Goal: Task Accomplishment & Management: Use online tool/utility

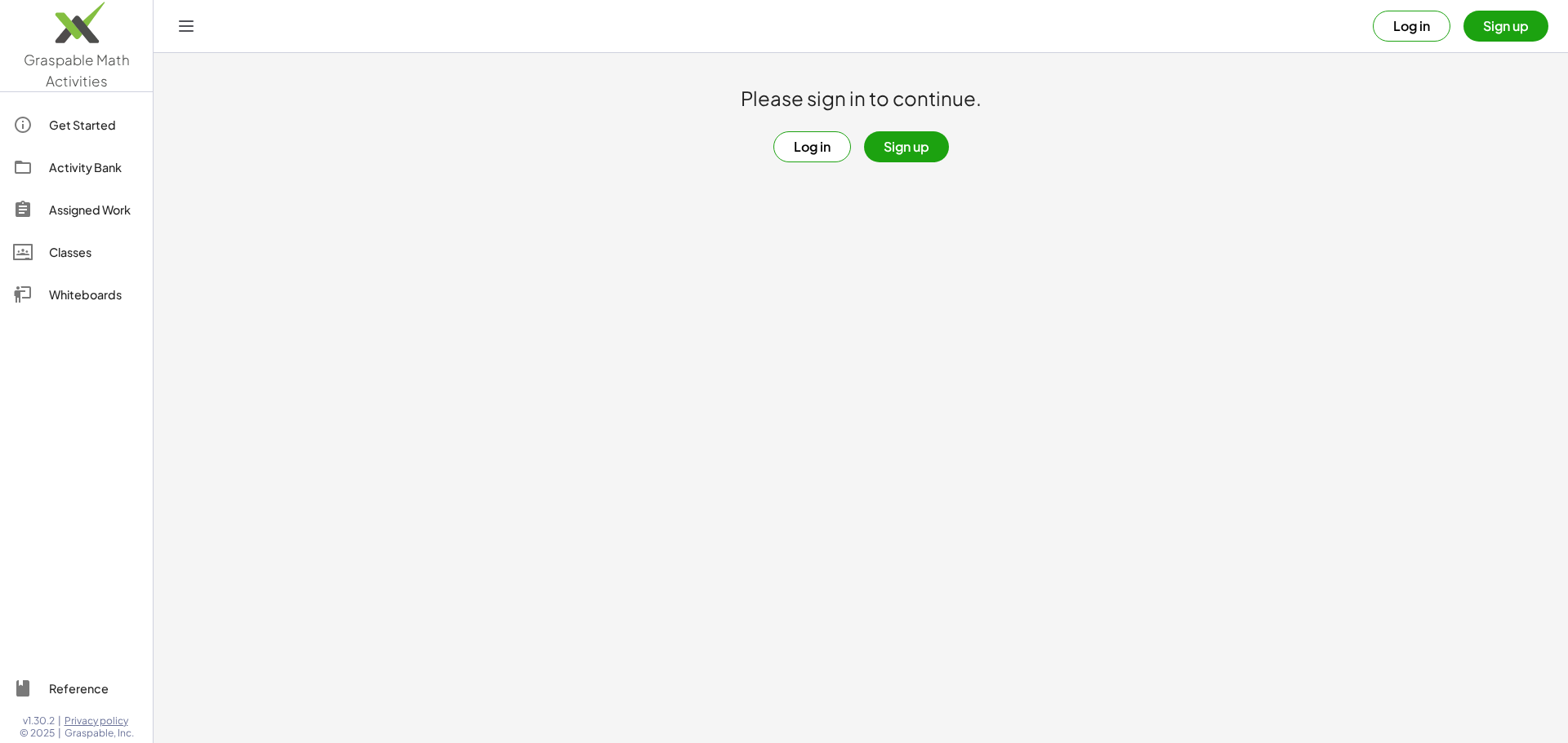
click at [816, 146] on button "Log in" at bounding box center [812, 147] width 78 height 31
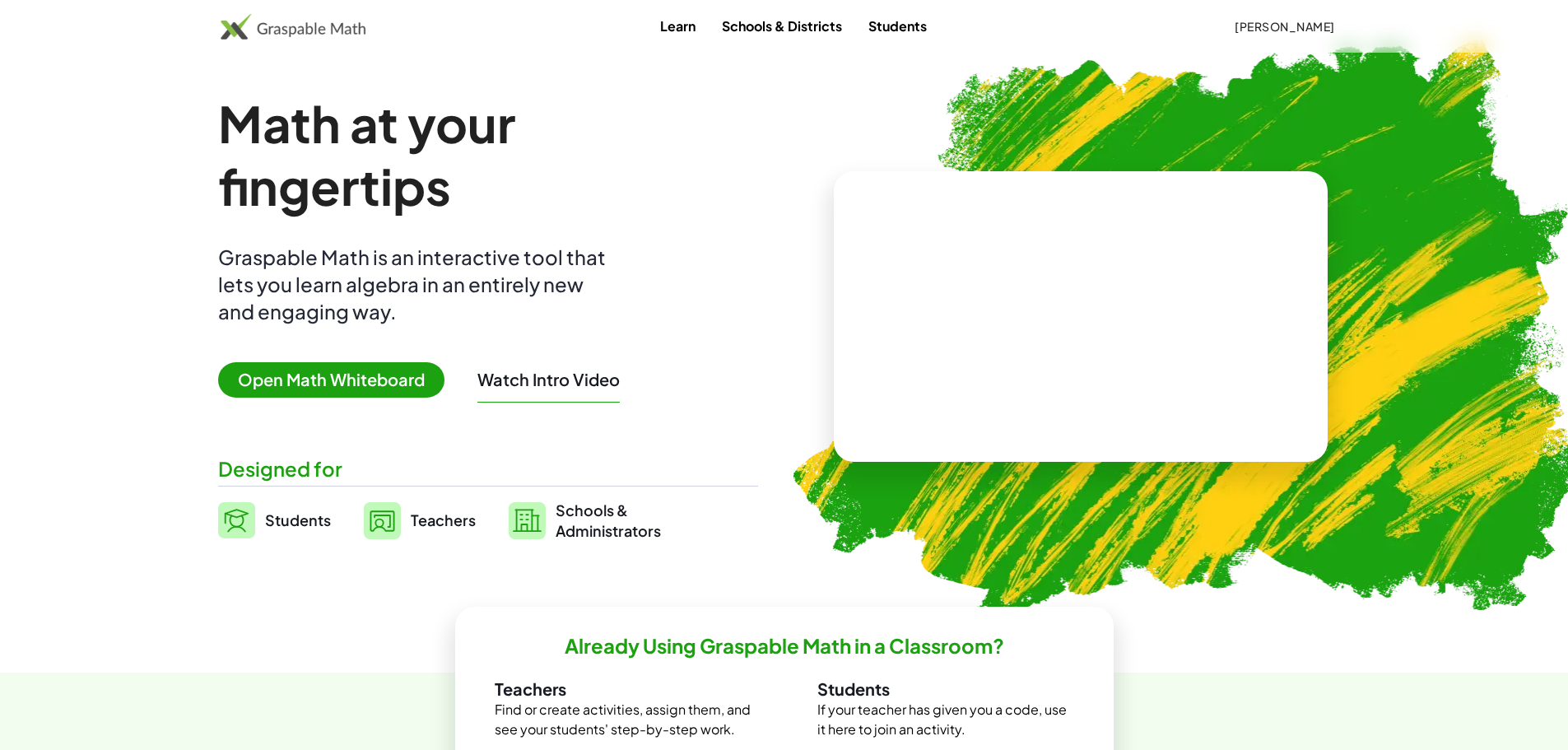
click at [396, 514] on img at bounding box center [381, 520] width 37 height 37
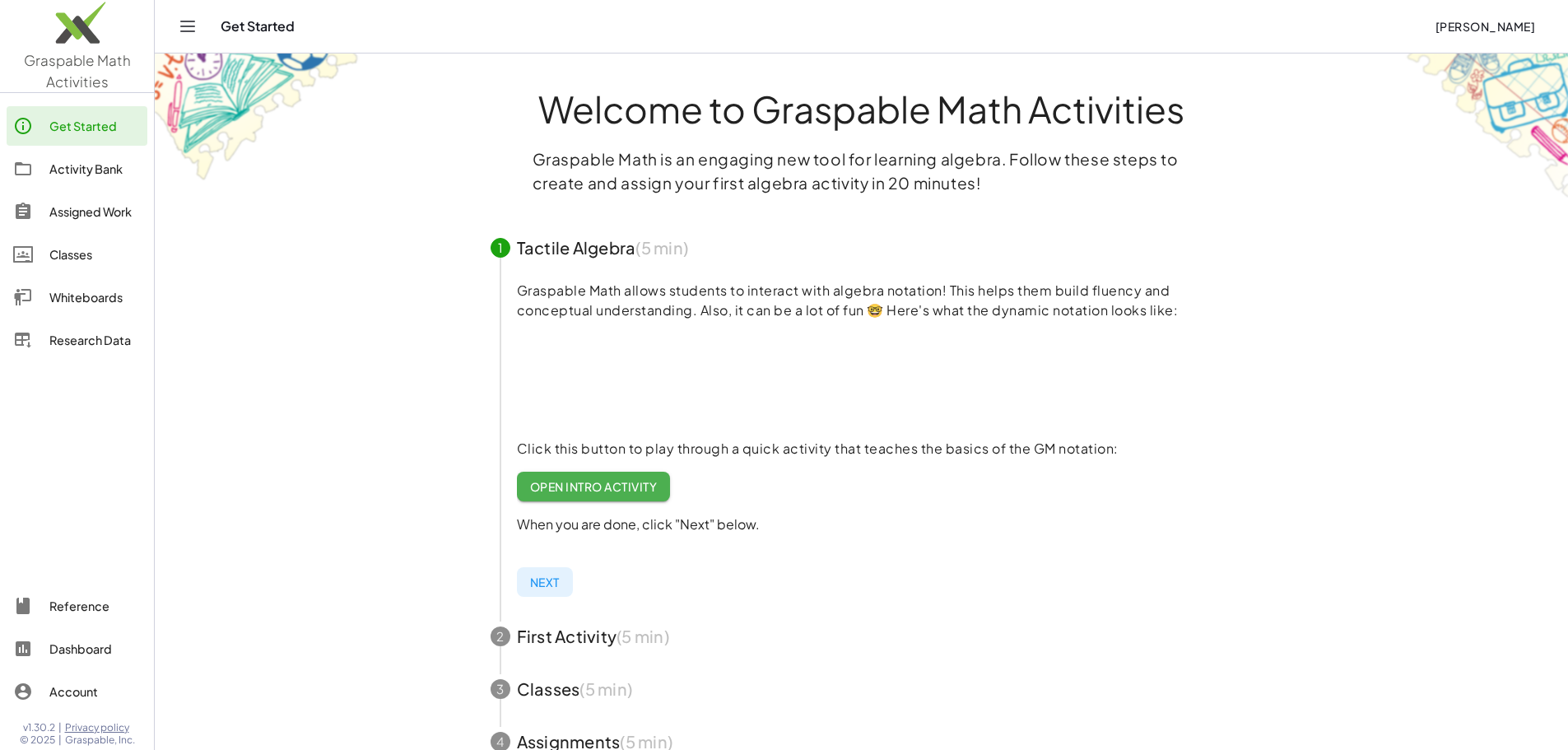
click at [109, 214] on div "Assigned Work" at bounding box center [94, 211] width 91 height 20
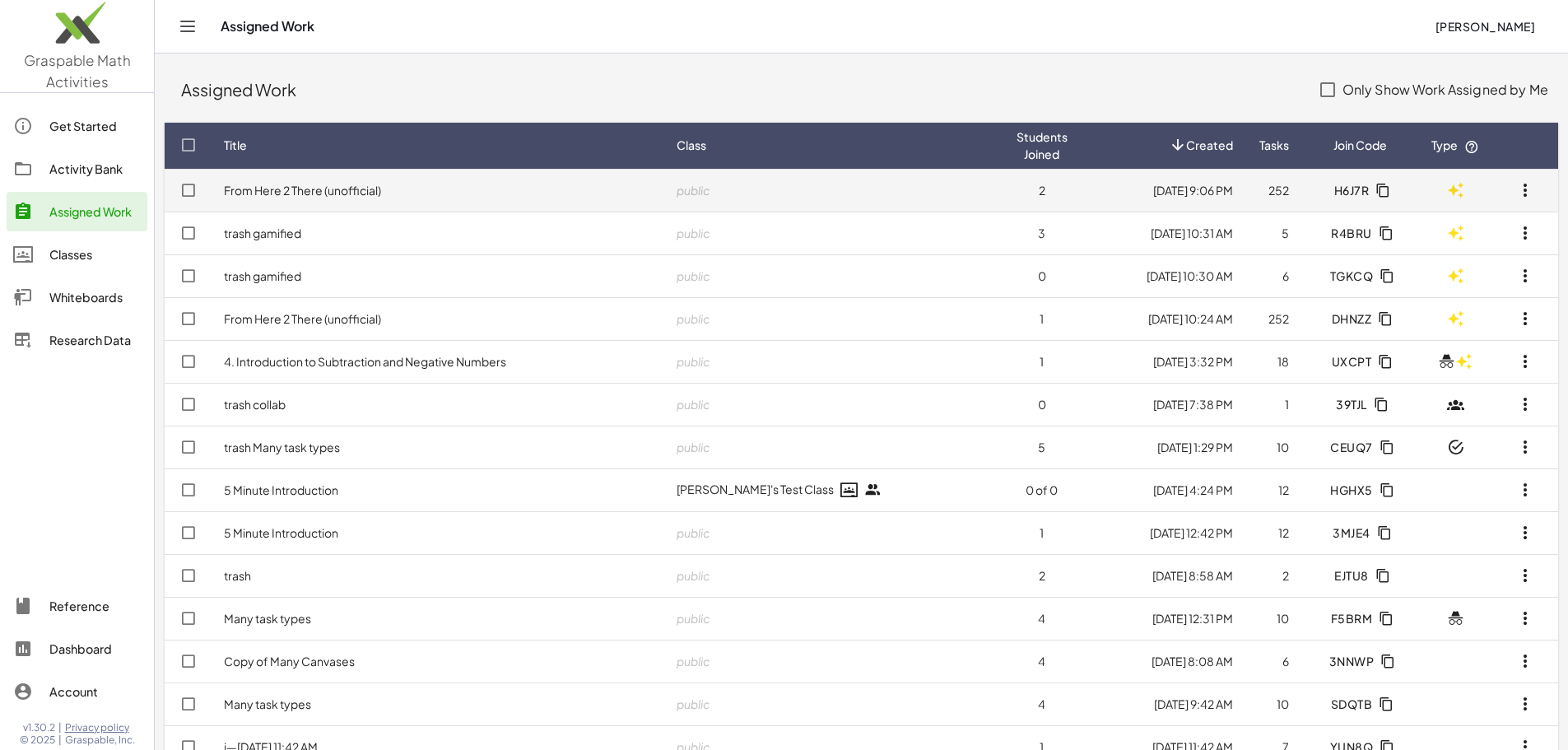
click at [580, 192] on td "From Here 2 There (unofficial)" at bounding box center [437, 189] width 453 height 42
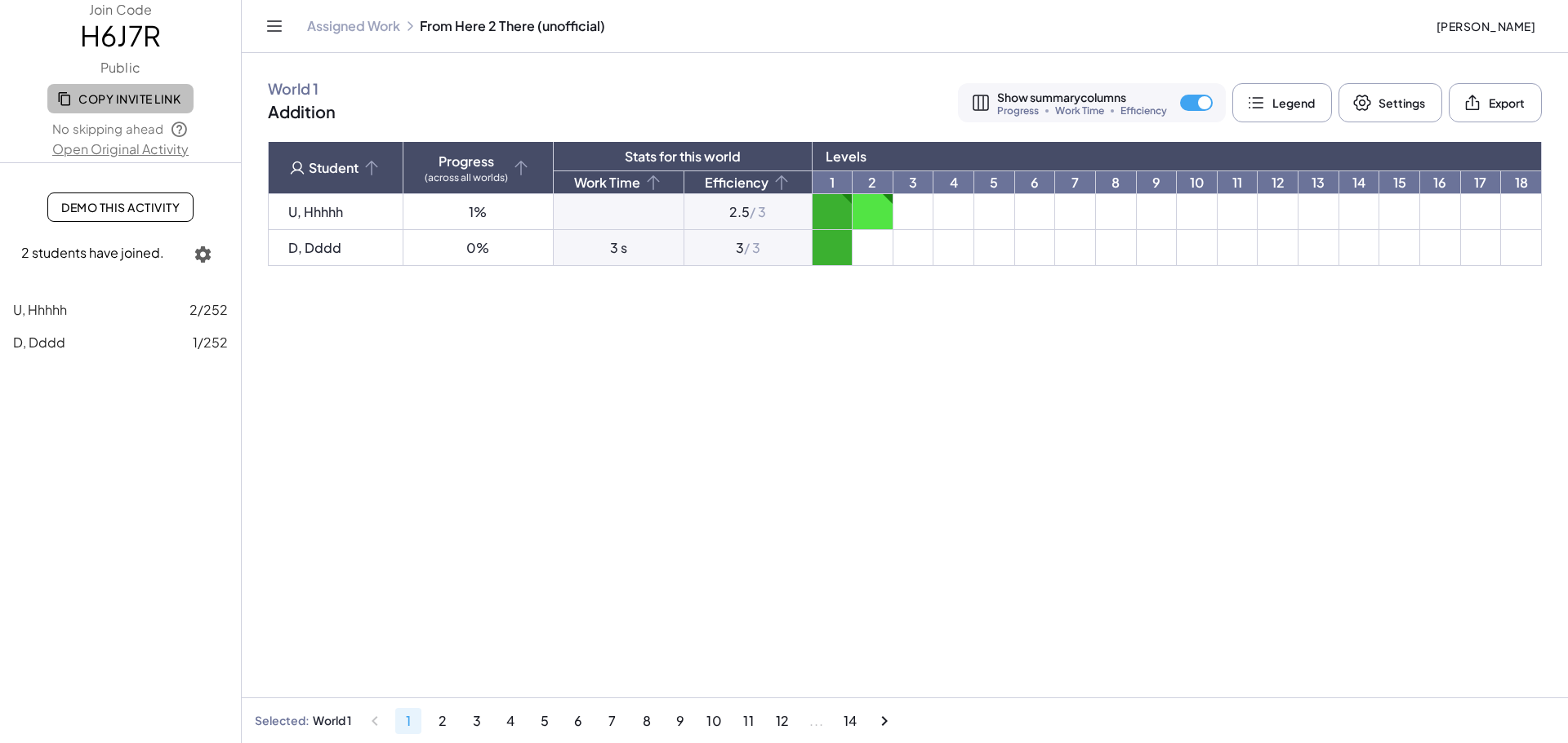
click at [152, 91] on span "Copy Invite Link" at bounding box center [120, 99] width 120 height 15
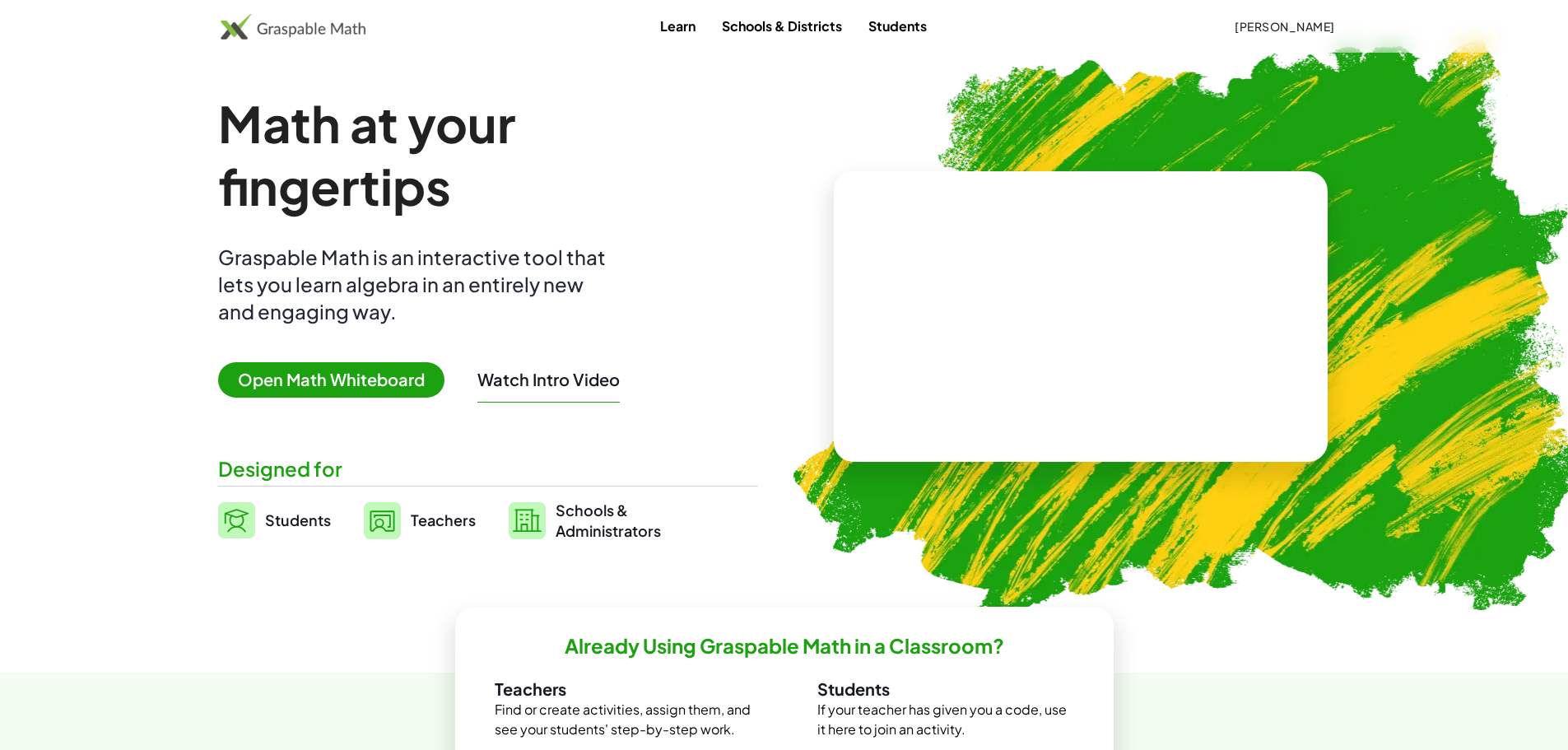
click at [407, 511] on link "Teachers" at bounding box center [419, 521] width 112 height 41
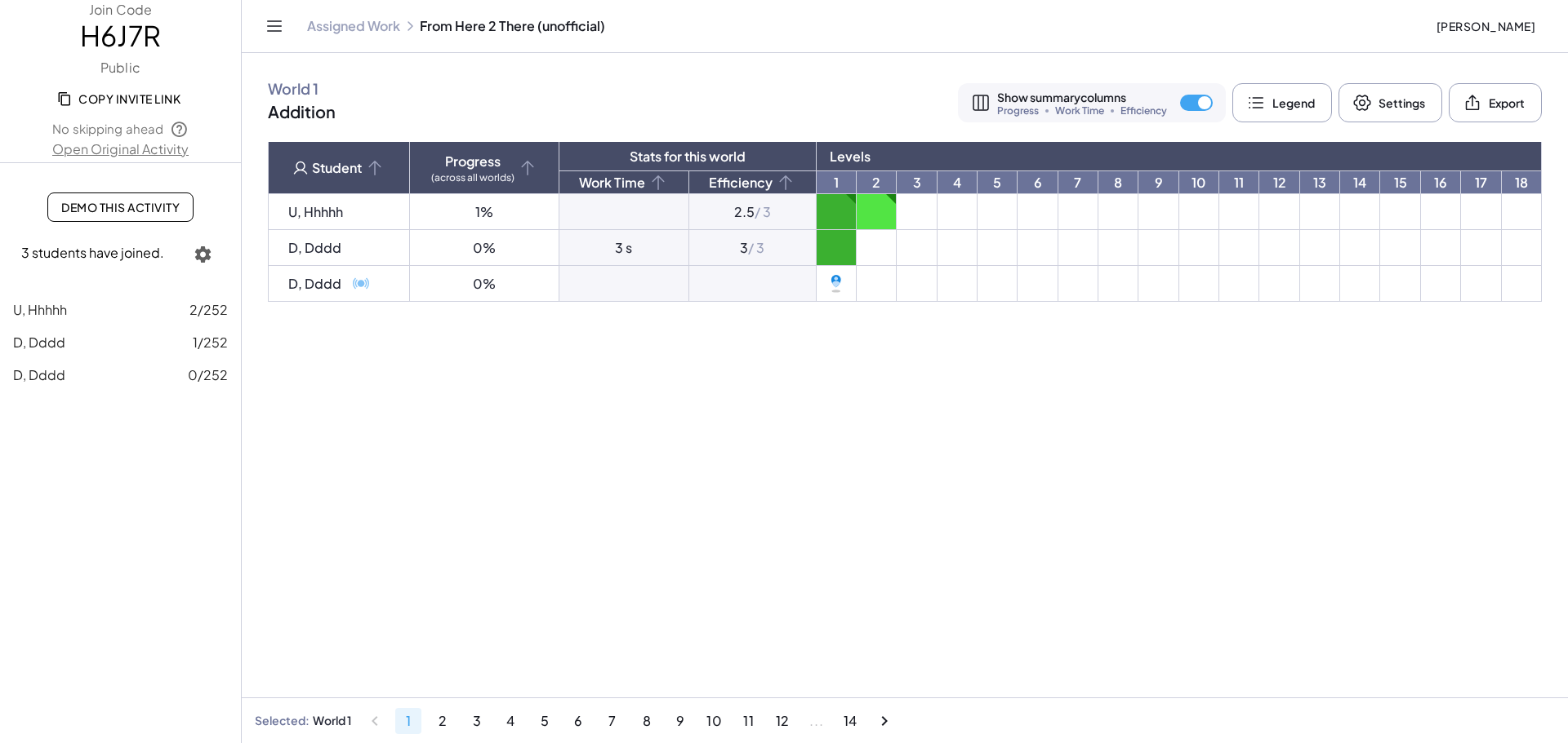
click at [838, 288] on icon at bounding box center [836, 284] width 18 height 22
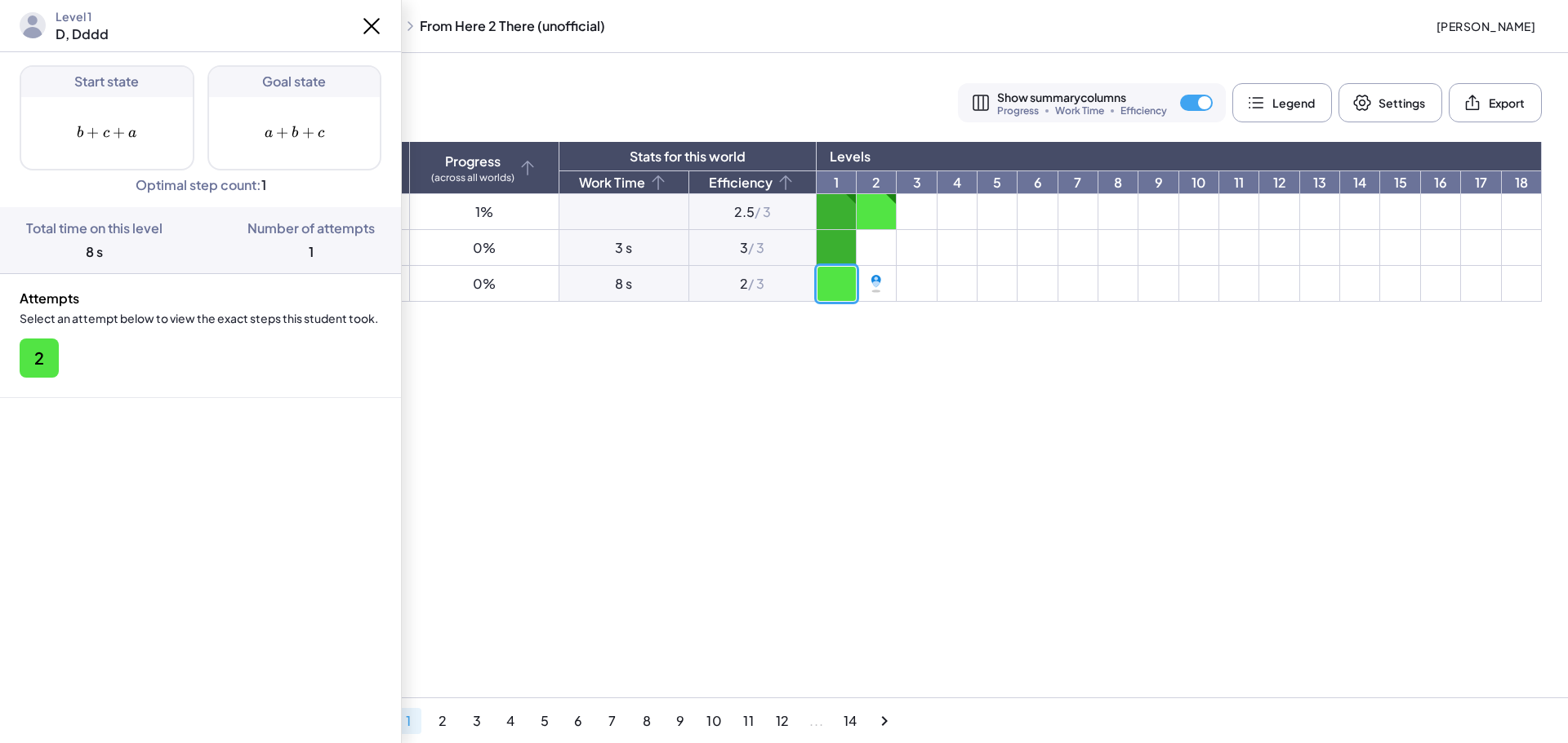
click at [30, 369] on button "2" at bounding box center [39, 358] width 39 height 39
click at [1111, 430] on main "World 1 Addition Show summary columns Progress Work Time Efficiency Legend Sett…" at bounding box center [905, 372] width 1326 height 743
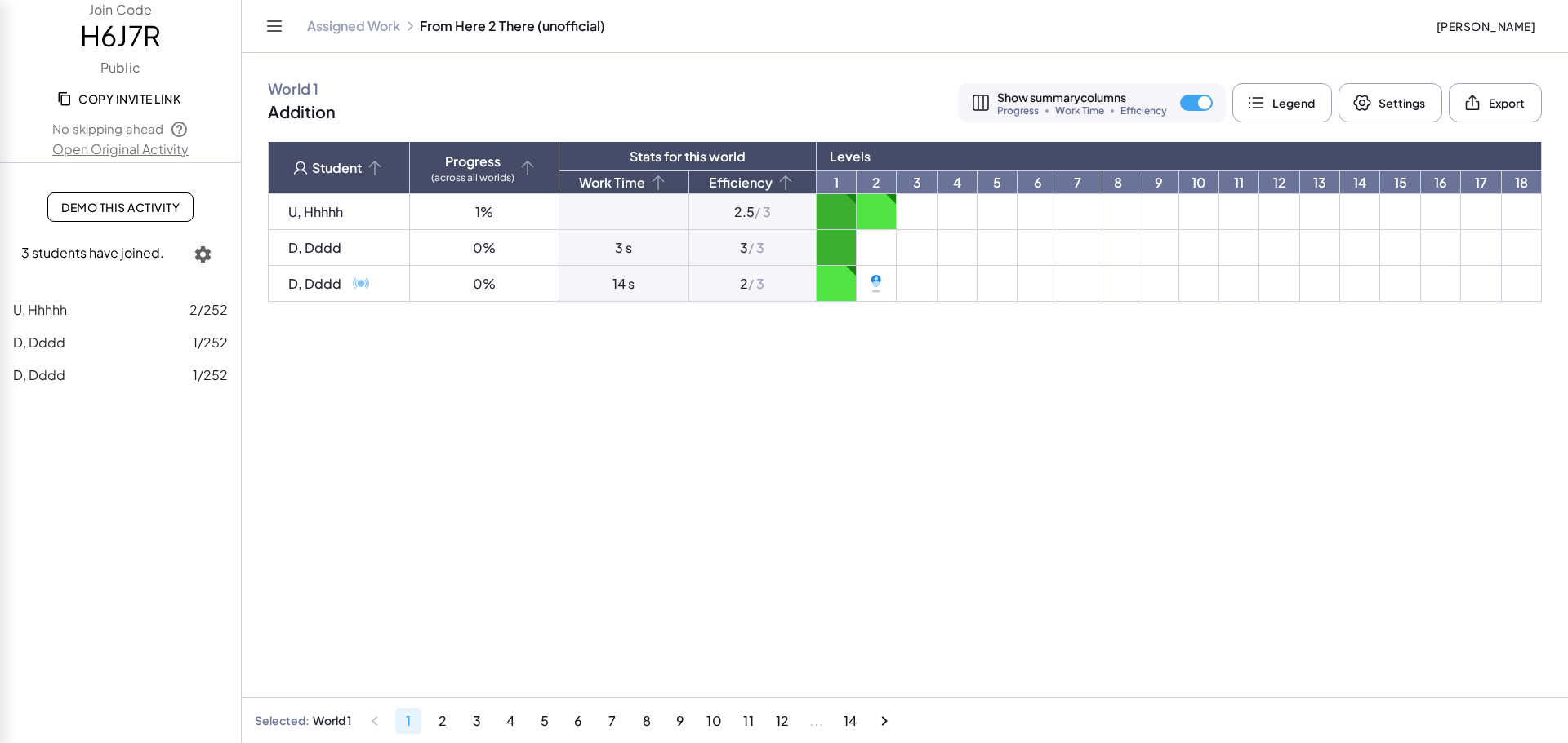
click at [341, 24] on link "Assigned Work" at bounding box center [354, 25] width 93 height 16
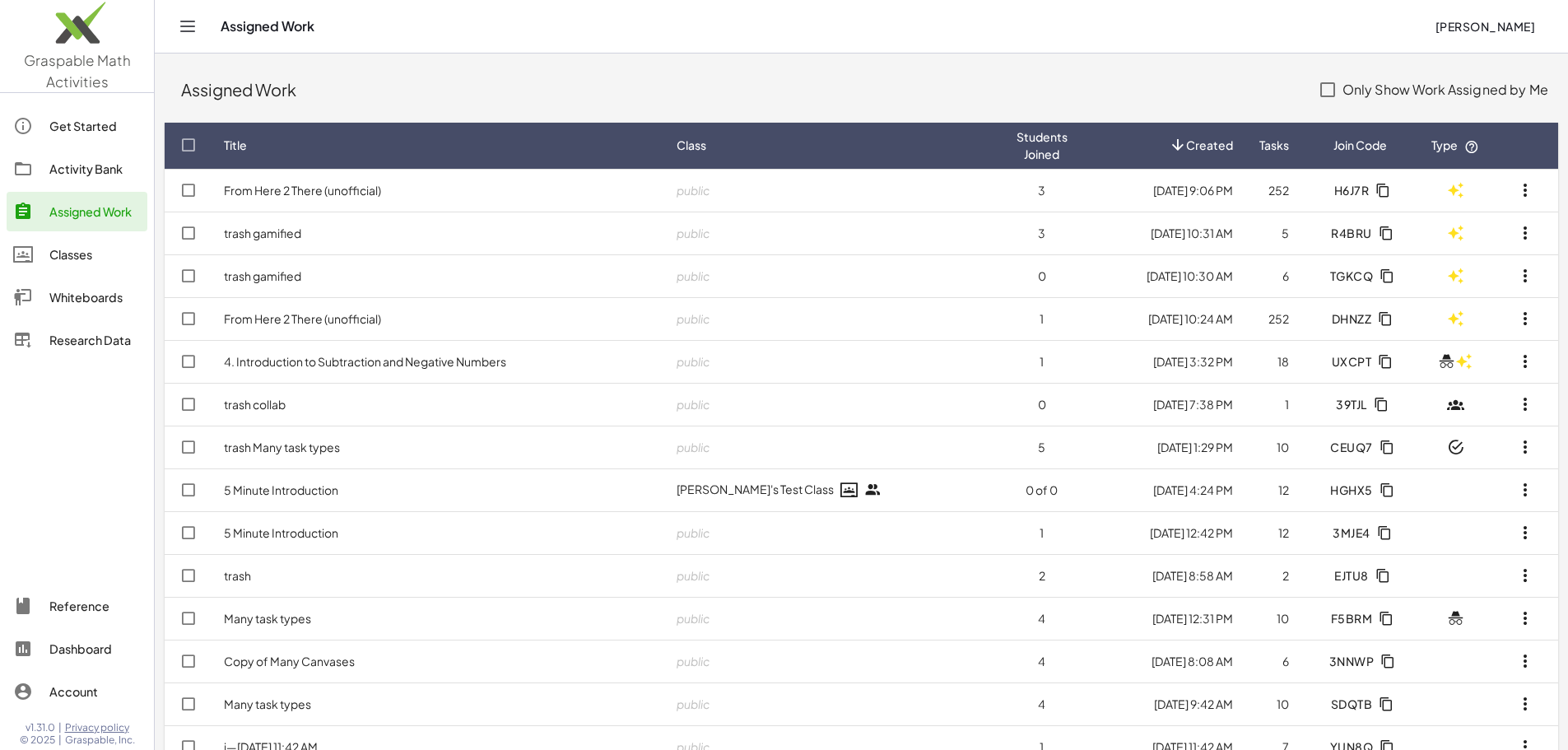
click at [129, 167] on div "Activity Bank" at bounding box center [94, 169] width 91 height 20
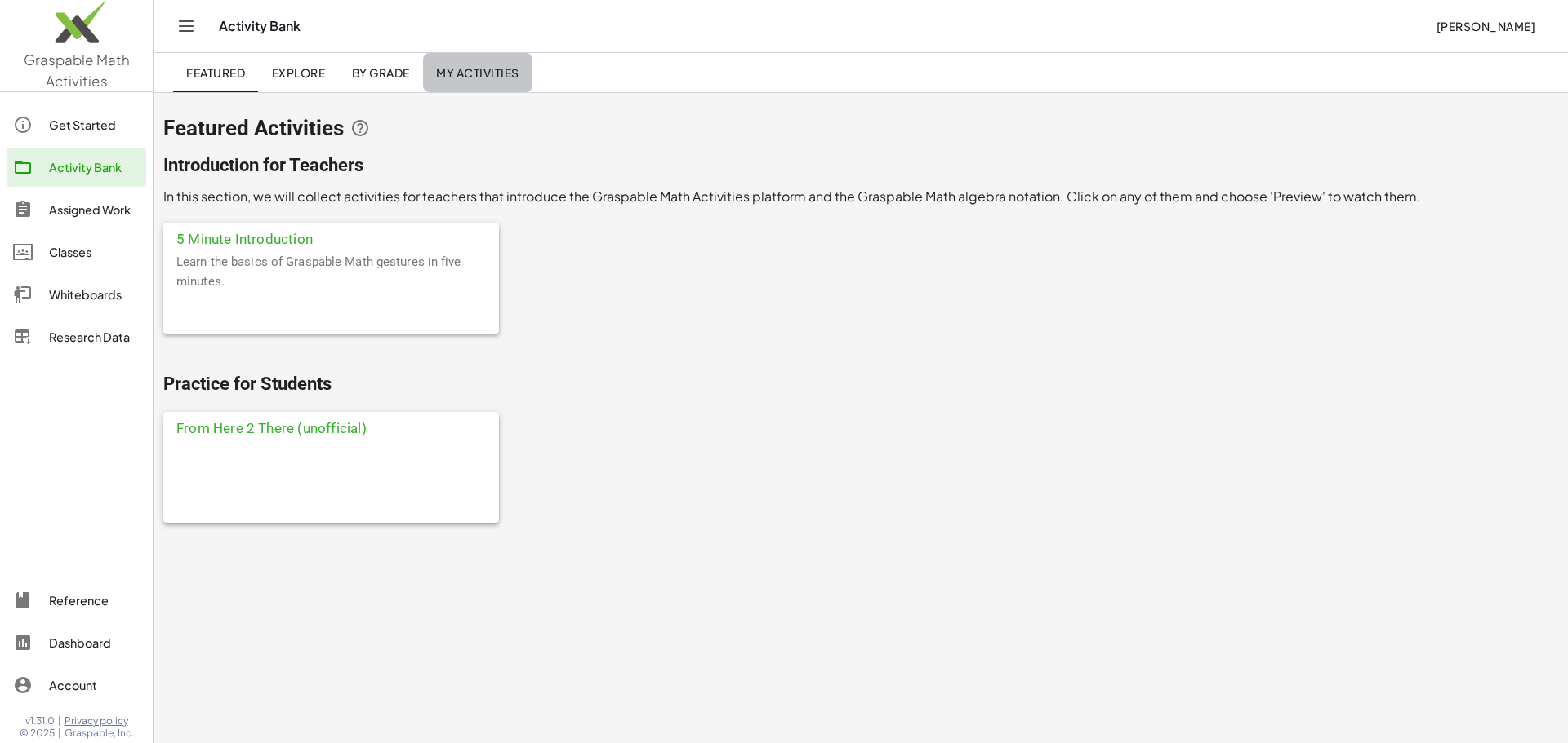
click at [464, 73] on span "My Activities" at bounding box center [477, 73] width 83 height 15
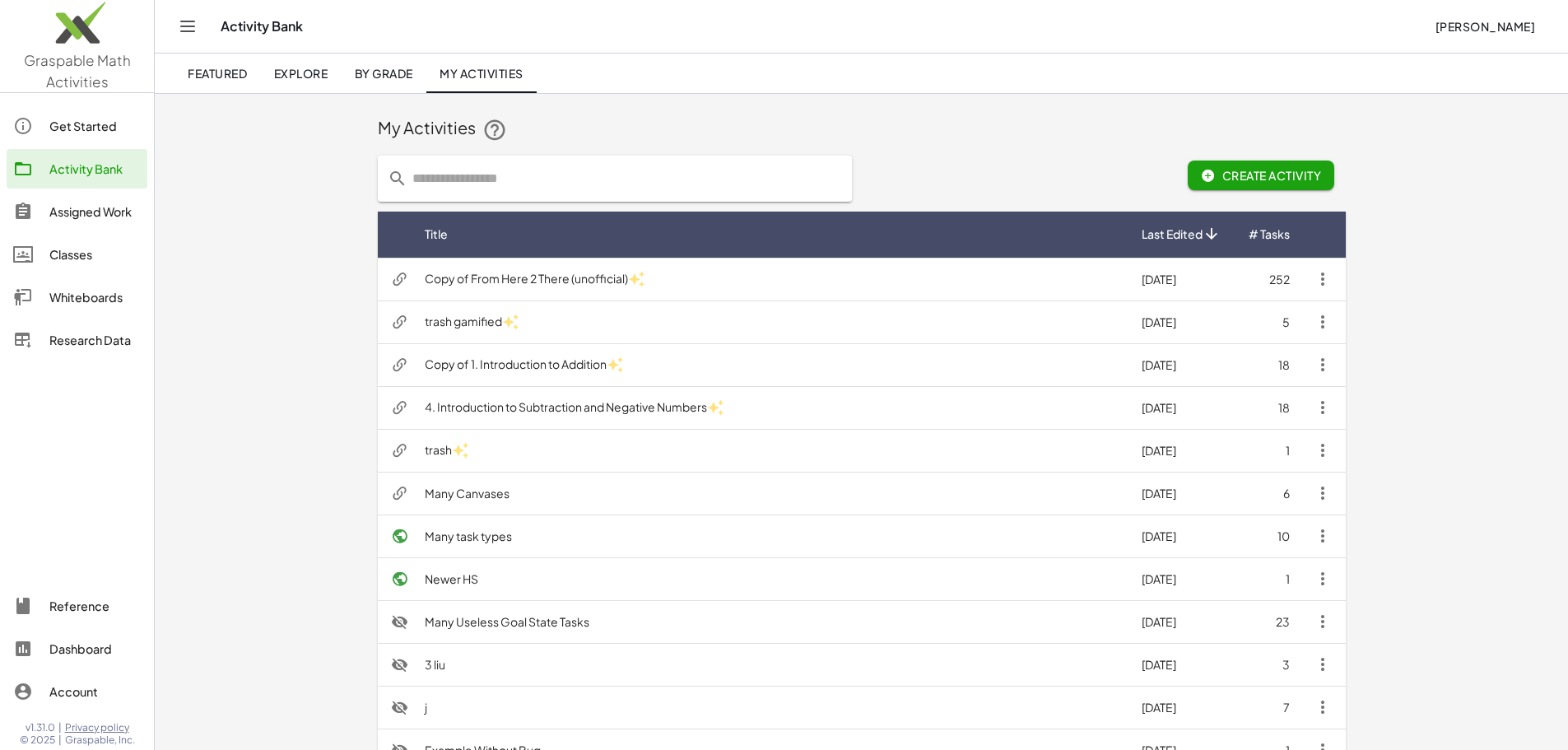
click at [500, 178] on input "text" at bounding box center [625, 178] width 435 height 46
type input "***"
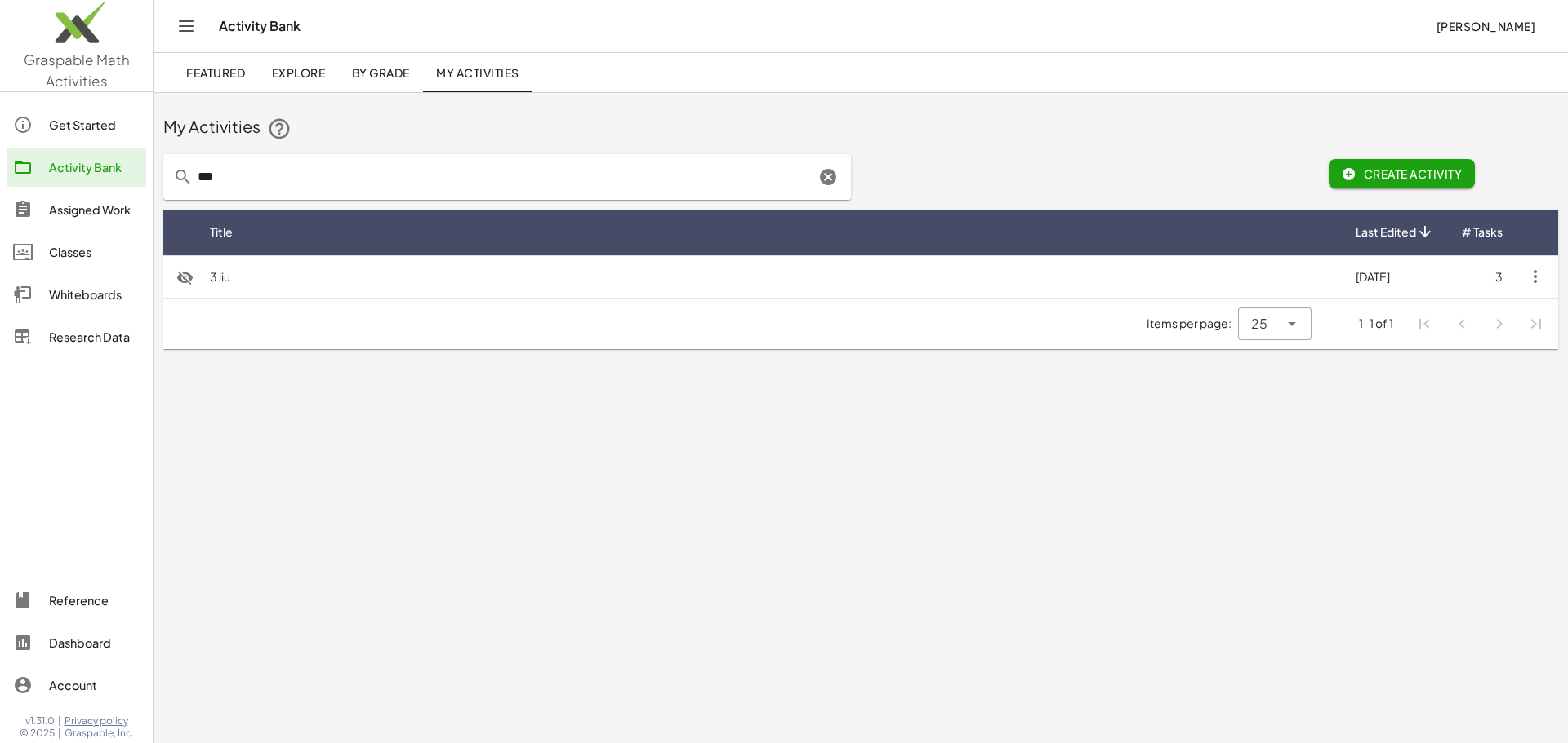
click at [1382, 172] on span "Create Activity" at bounding box center [1401, 174] width 120 height 15
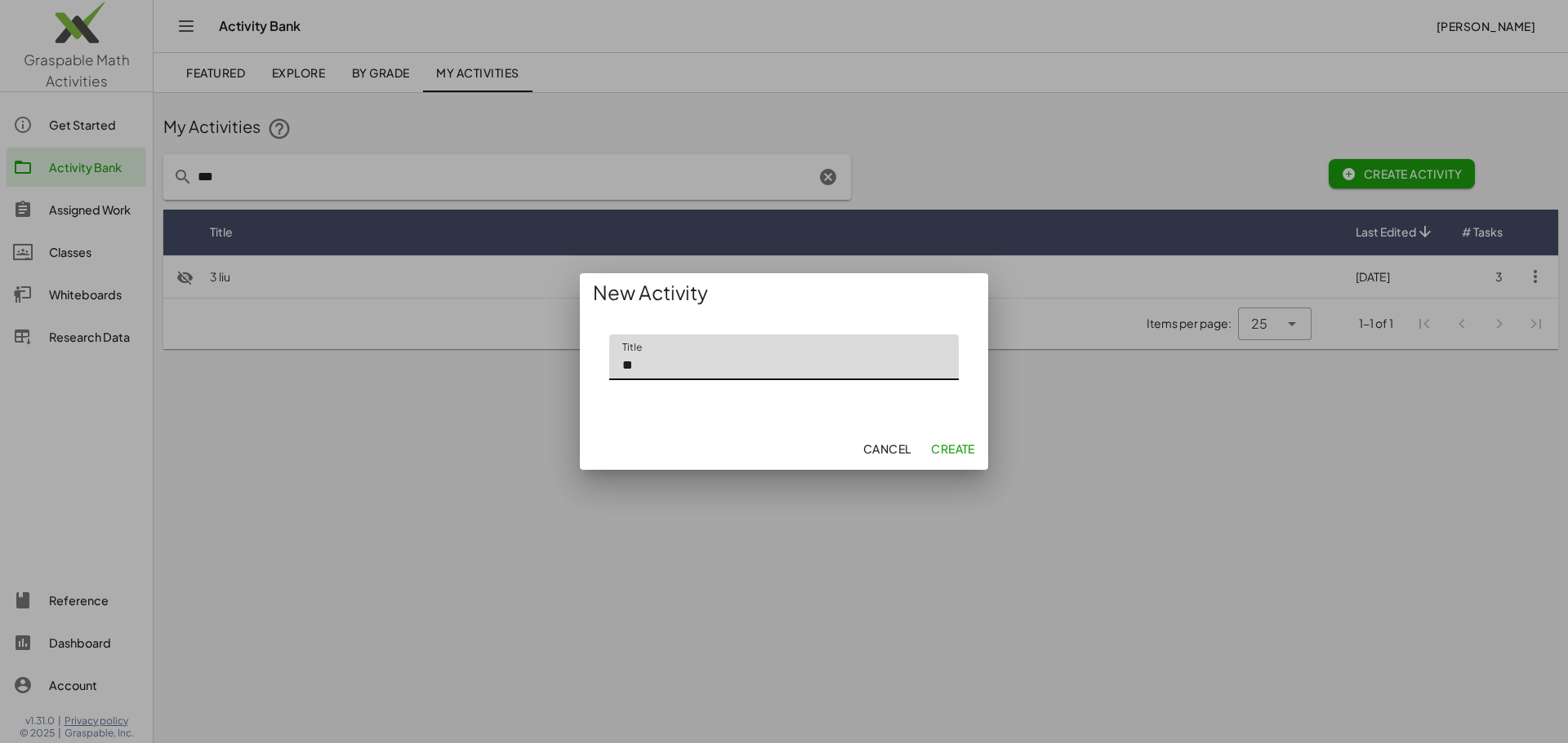
type input "*"
type input "**********"
click at [966, 444] on span "Create" at bounding box center [953, 449] width 44 height 15
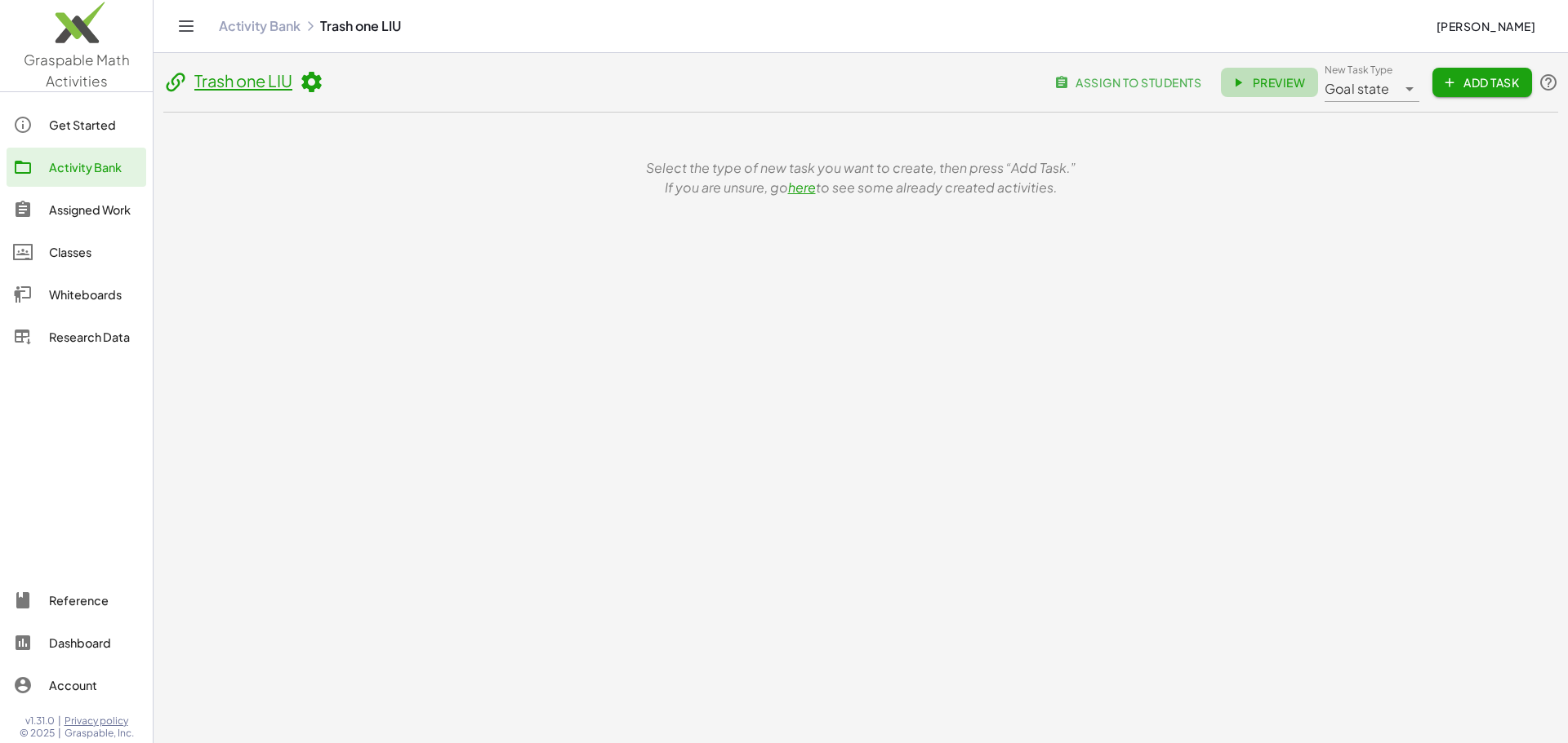
click at [1276, 81] on span "Preview" at bounding box center [1269, 82] width 71 height 15
click at [1386, 84] on div "Goal state *********" at bounding box center [1360, 82] width 72 height 39
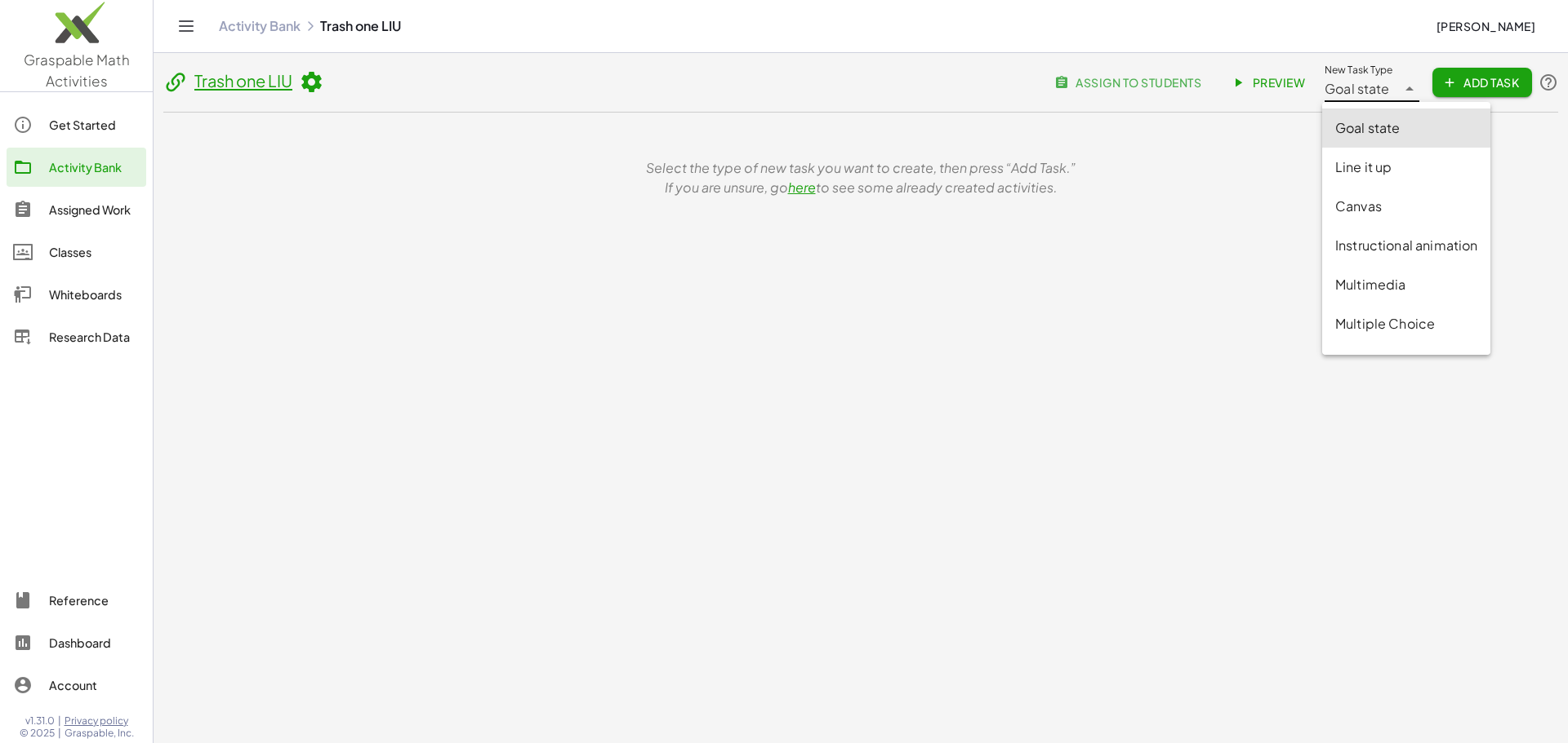
click at [1266, 133] on div "Select the type of new task you want to create, then press “Add Task.” If you a…" at bounding box center [860, 178] width 1394 height 131
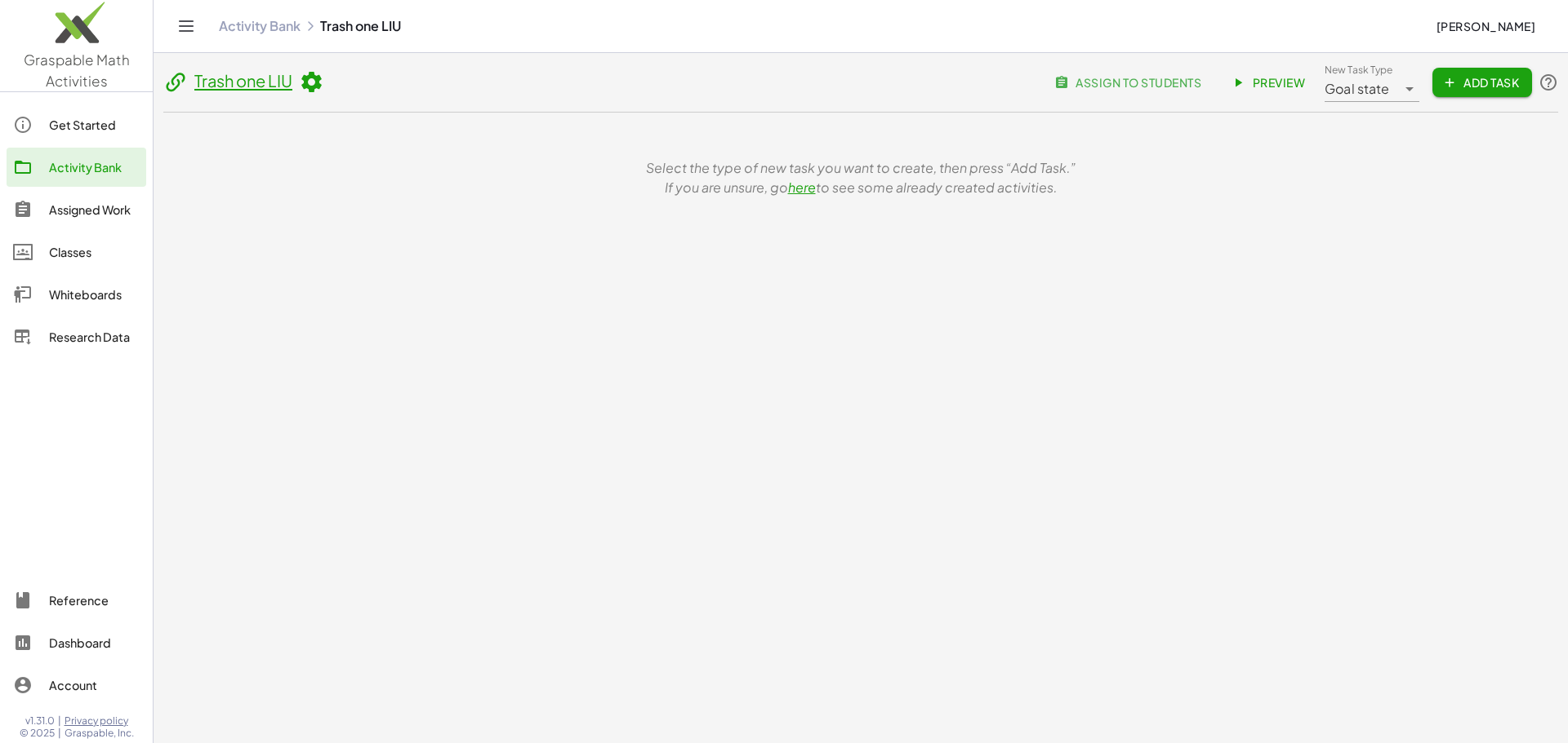
click at [1254, 82] on span "Preview" at bounding box center [1269, 82] width 71 height 15
click at [1352, 89] on span "Goal state" at bounding box center [1357, 89] width 65 height 20
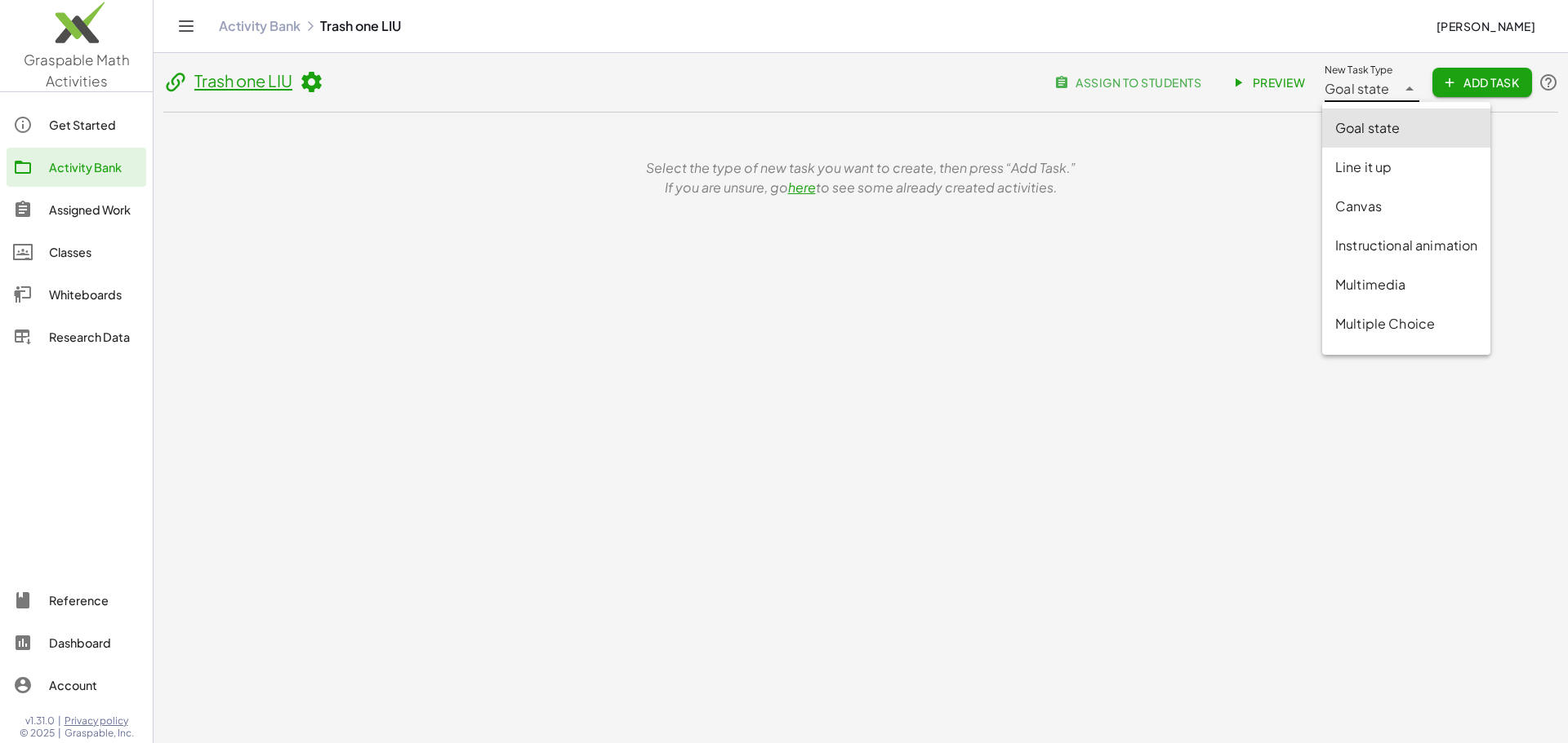
click at [1411, 169] on div "Line it up" at bounding box center [1406, 167] width 142 height 20
type input "********"
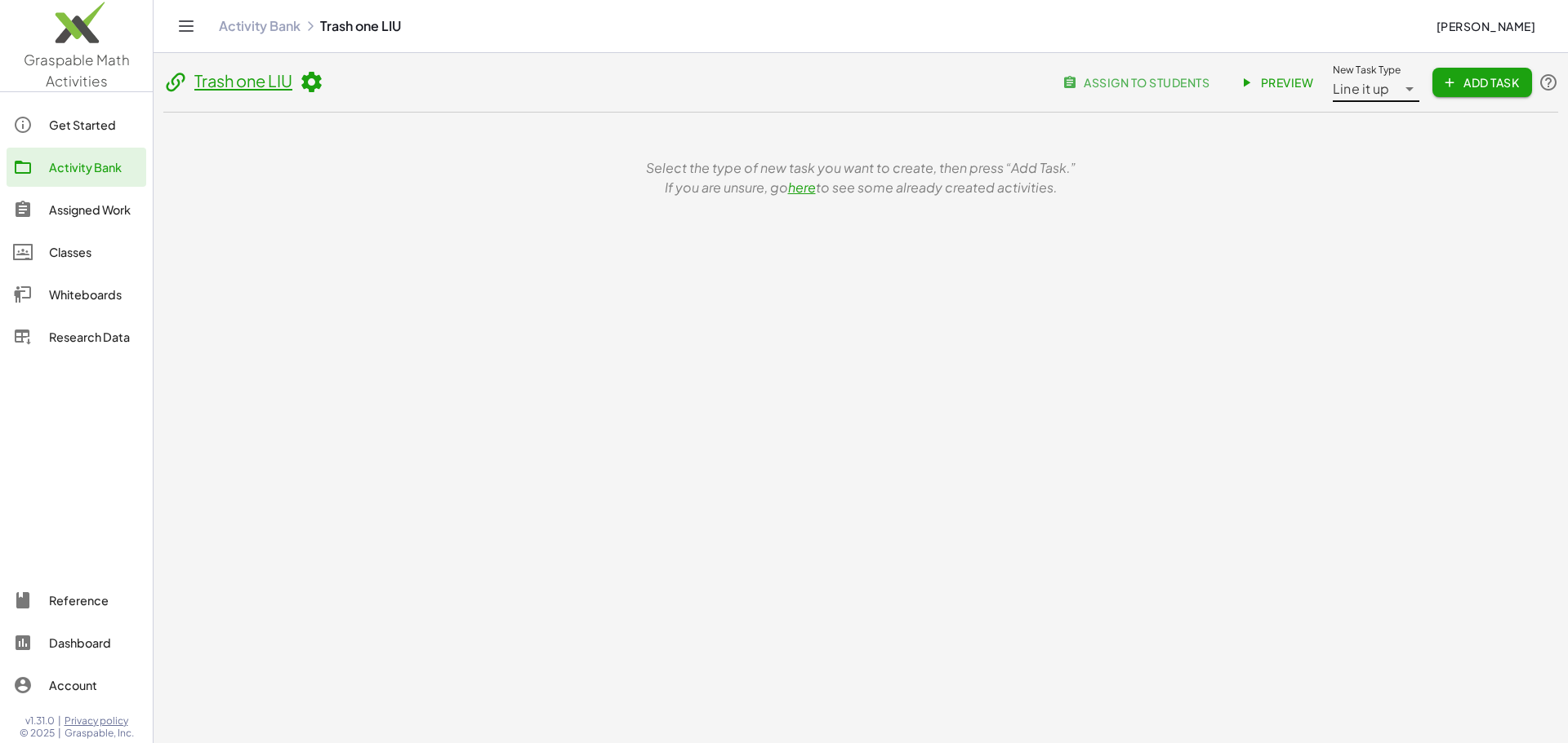
click at [1460, 81] on span "Add Task" at bounding box center [1481, 82] width 74 height 15
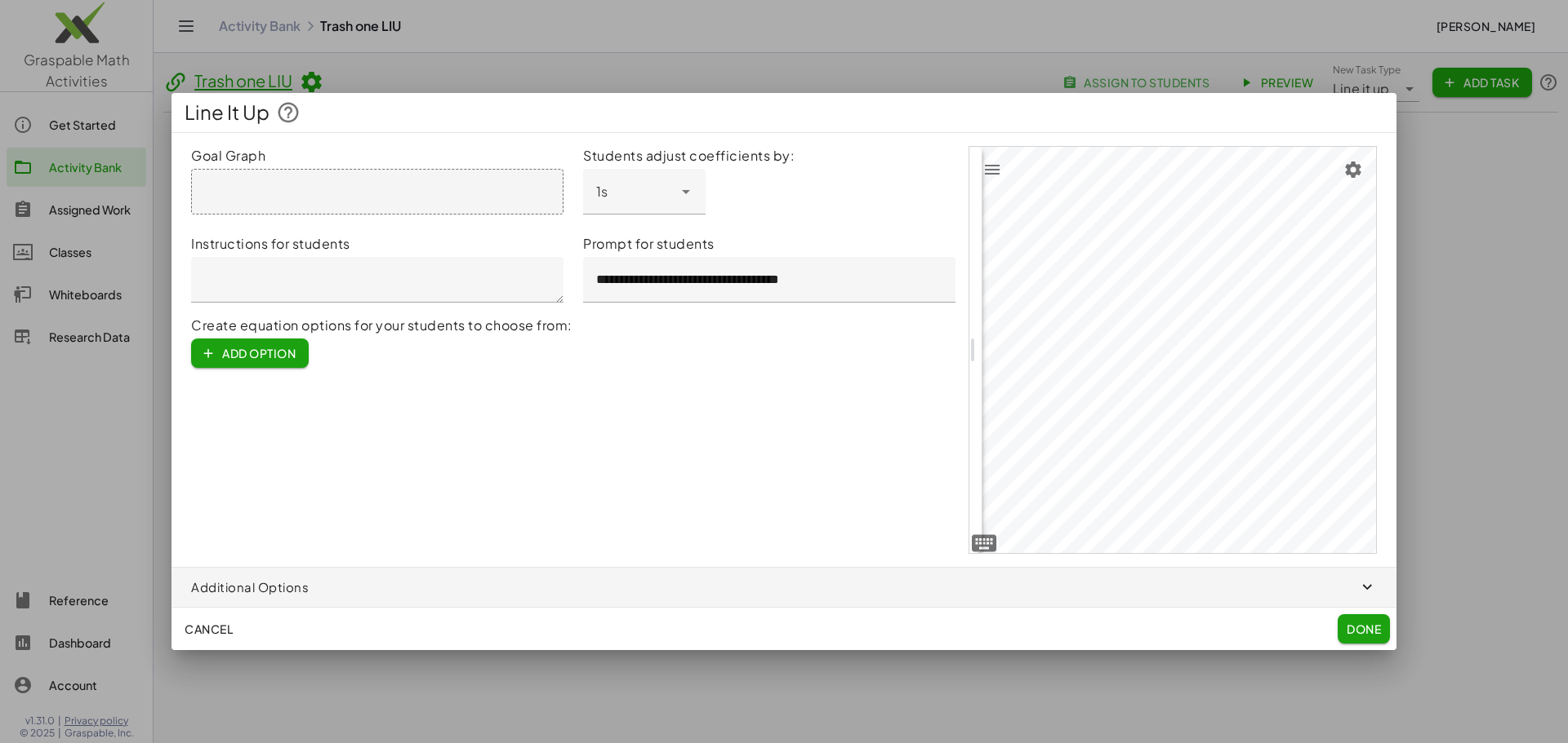
click at [443, 189] on div at bounding box center [377, 191] width 373 height 46
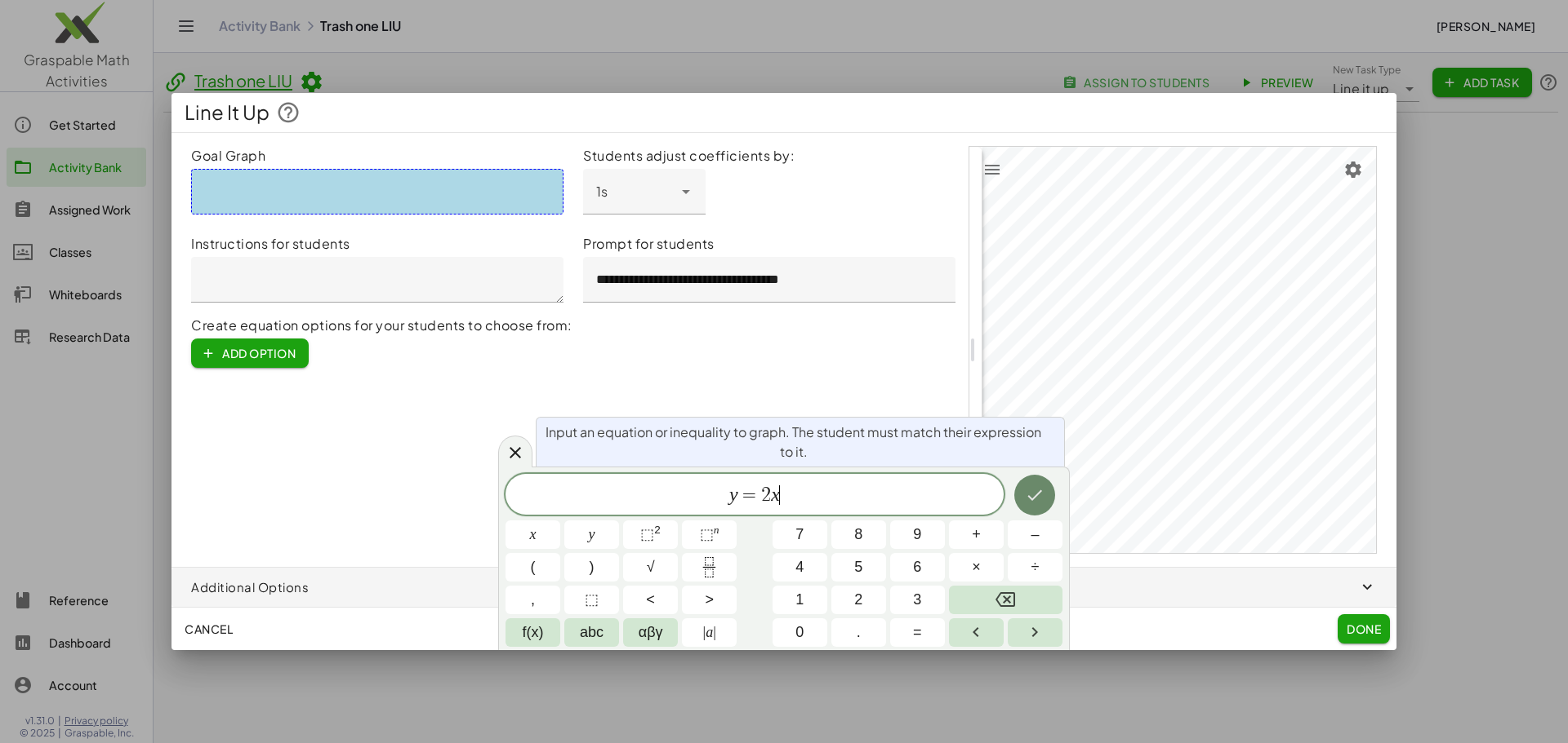
click at [1037, 490] on icon "Done" at bounding box center [1034, 495] width 20 height 20
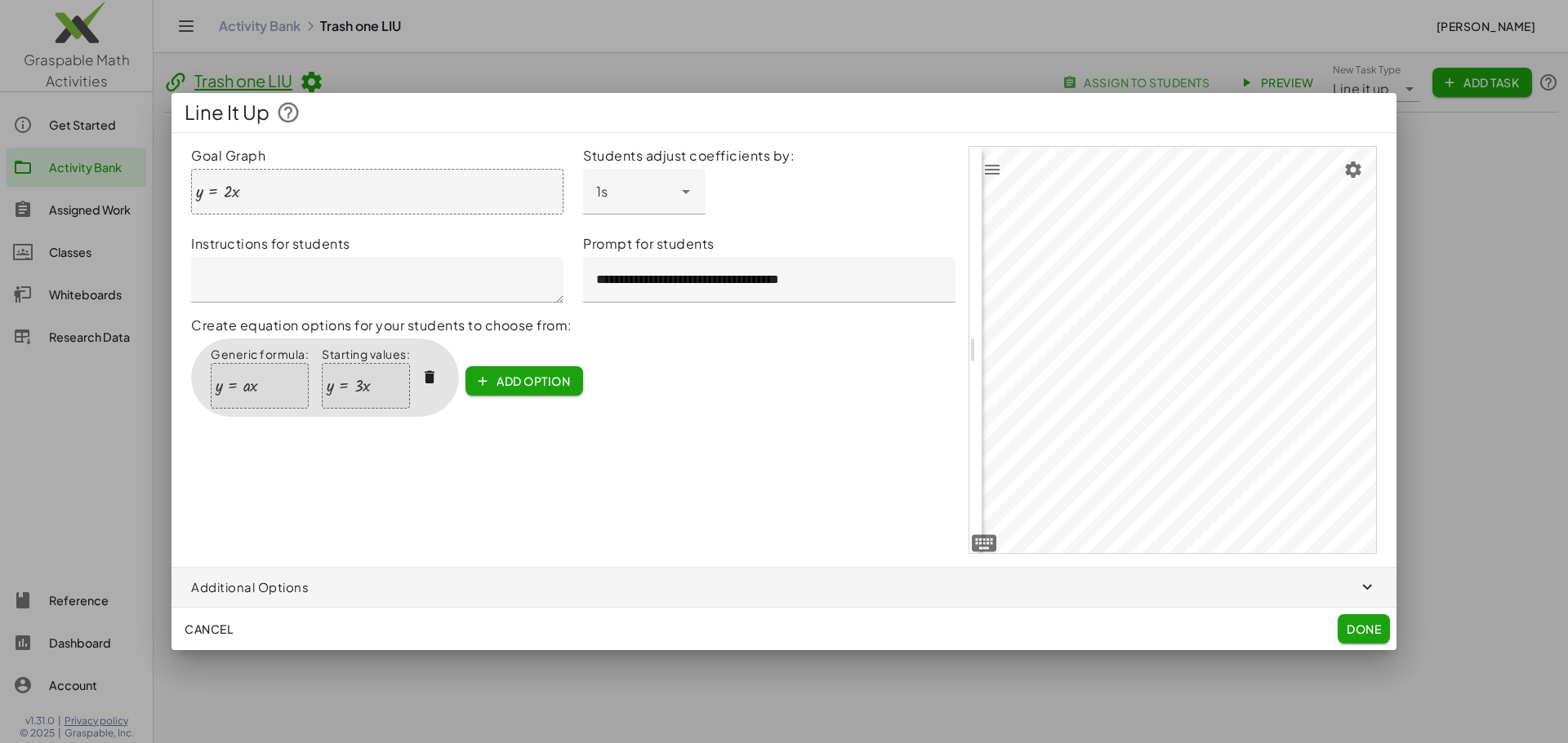
click at [526, 373] on span "Add option" at bounding box center [524, 381] width 92 height 15
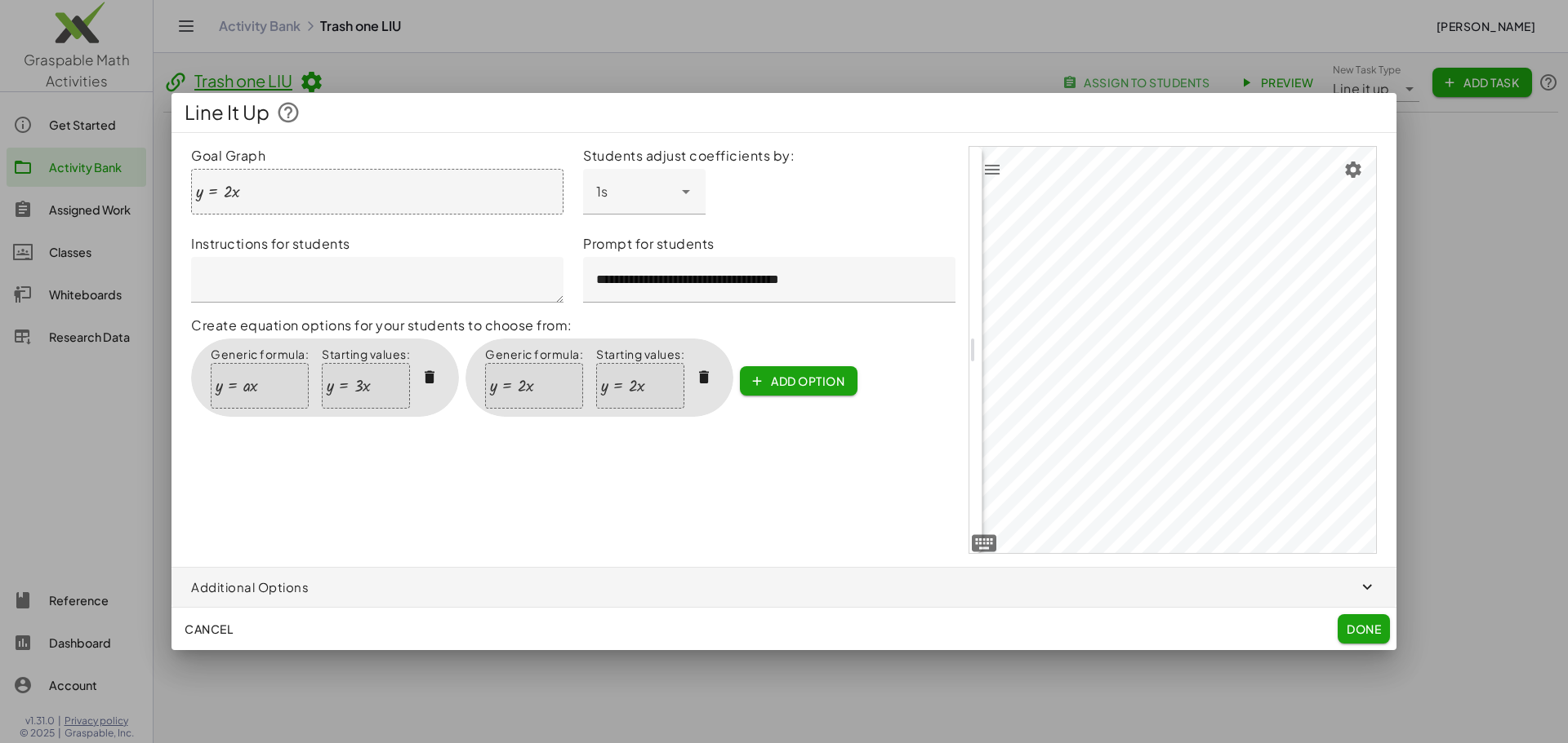
click at [1372, 614] on button "Done" at bounding box center [1363, 628] width 52 height 29
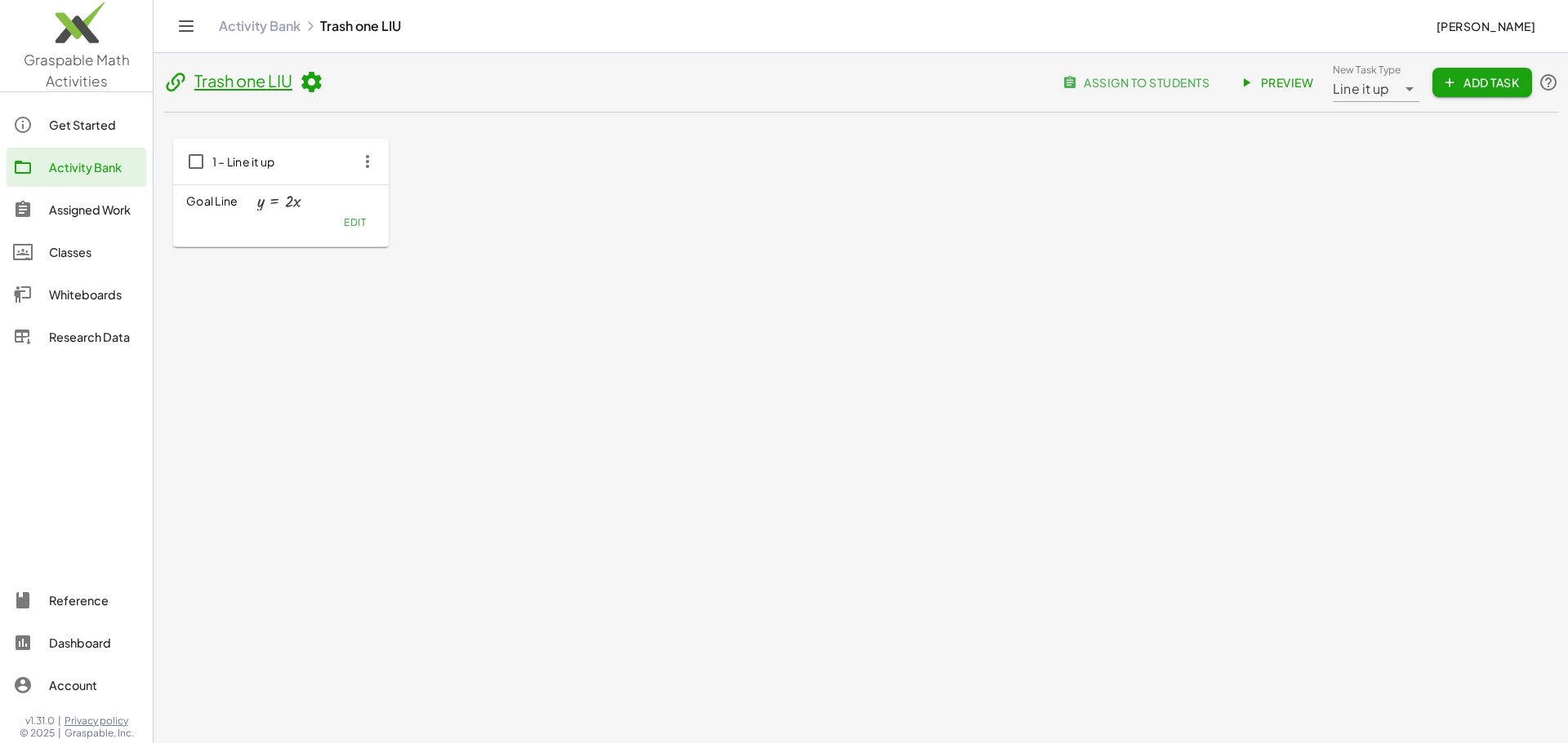
click at [1276, 82] on span "Preview" at bounding box center [1278, 82] width 71 height 15
click at [1178, 79] on span "assign to students" at bounding box center [1137, 82] width 144 height 15
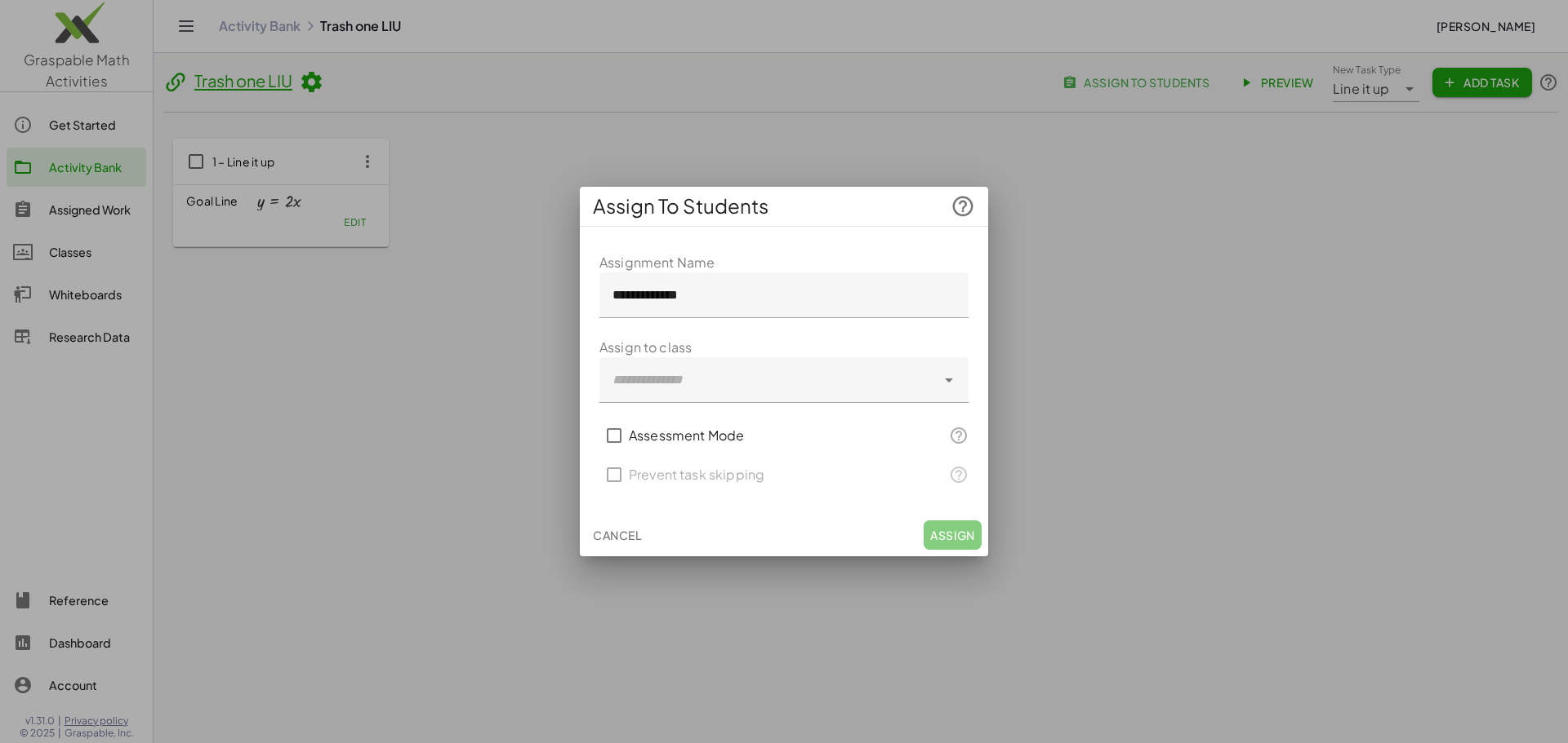
click at [742, 380] on div at bounding box center [768, 380] width 336 height 46
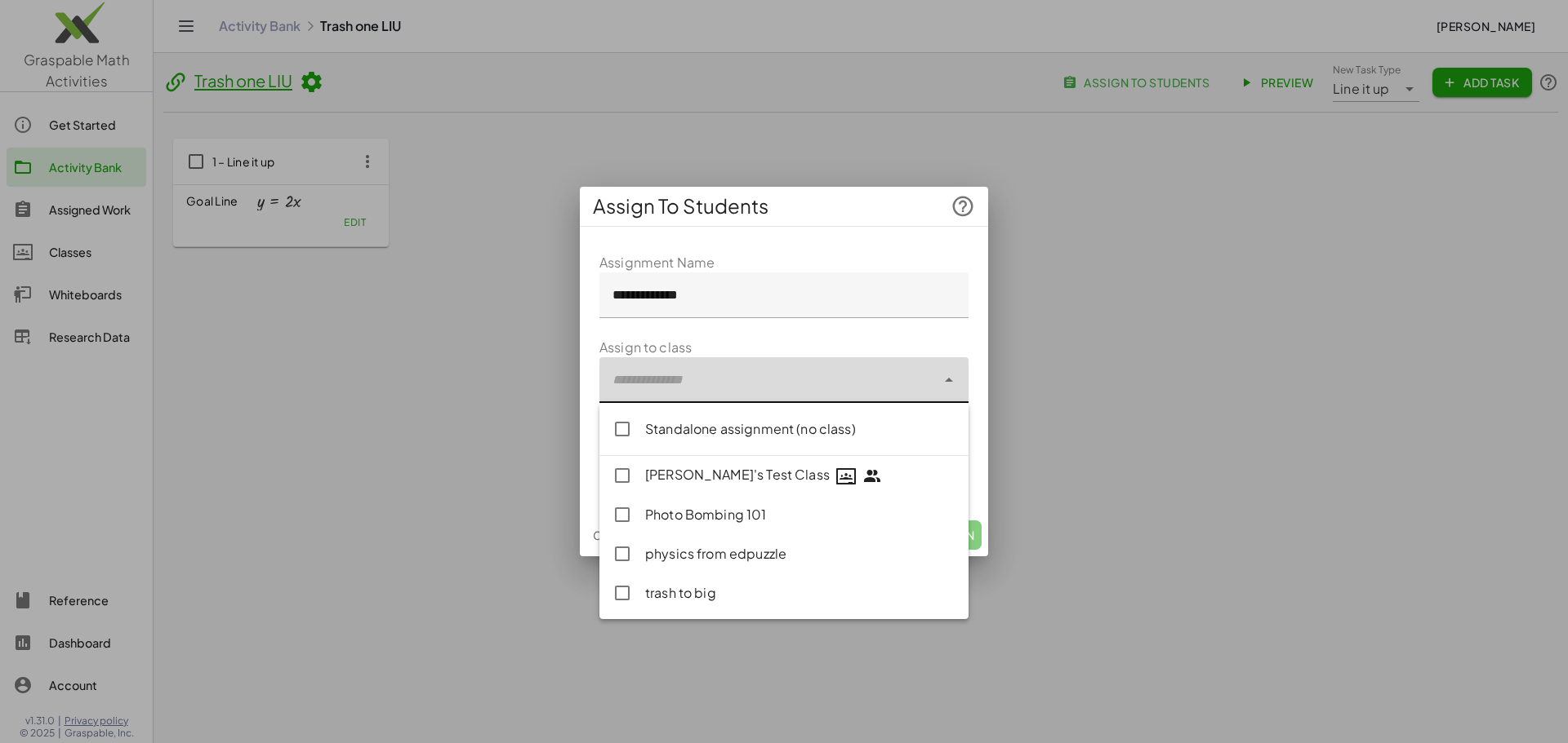
click at [720, 419] on div "Standalone assignment (no class)" at bounding box center [800, 428] width 310 height 20
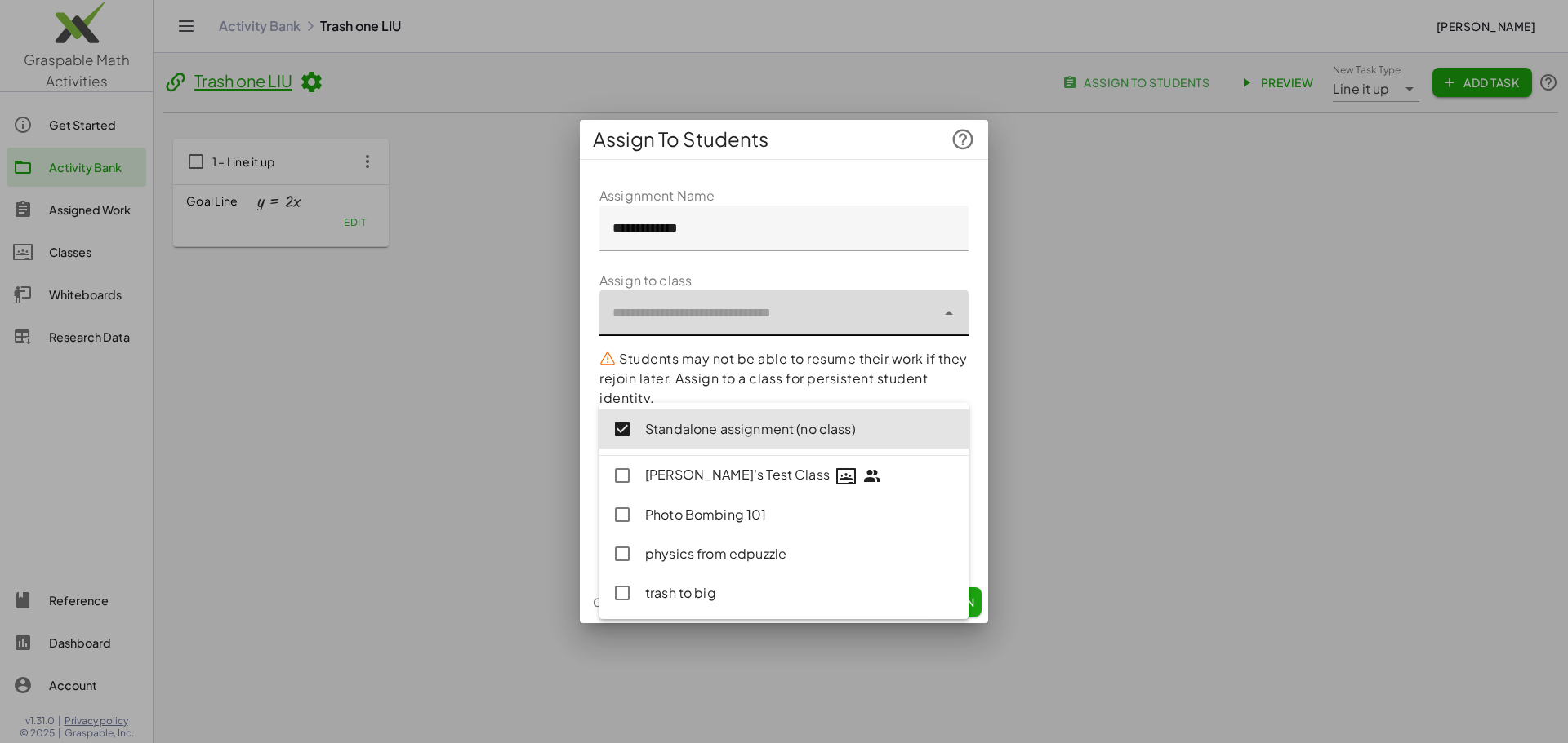
click at [733, 391] on p "Students may not be able to resume their work if they rejoin later. Assign to a…" at bounding box center [784, 378] width 369 height 59
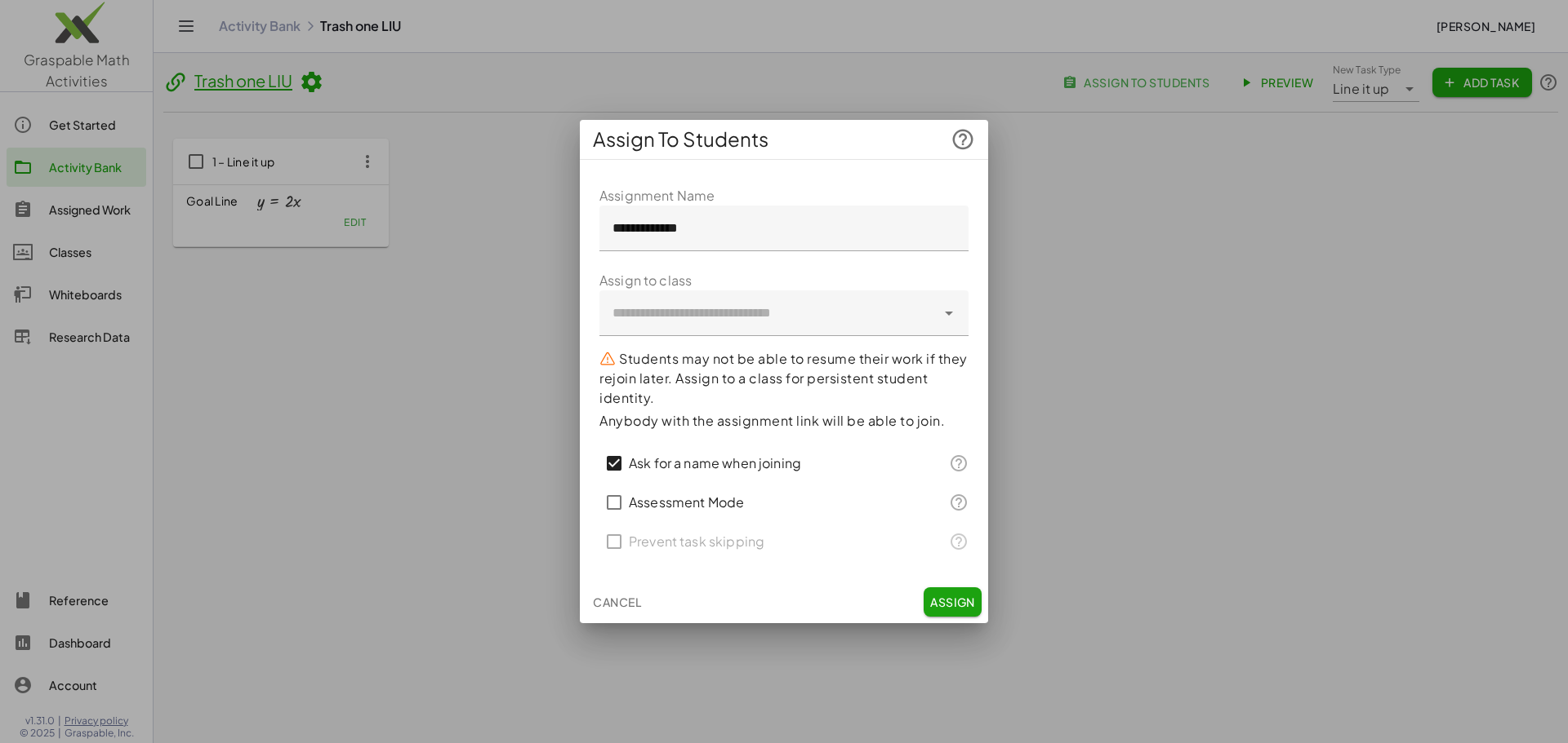
drag, startPoint x: 704, startPoint y: 464, endPoint x: 730, endPoint y: 470, distance: 26.7
click at [704, 462] on label "Ask for a name when joining" at bounding box center [714, 464] width 172 height 39
click at [960, 596] on button "Assign" at bounding box center [953, 601] width 58 height 29
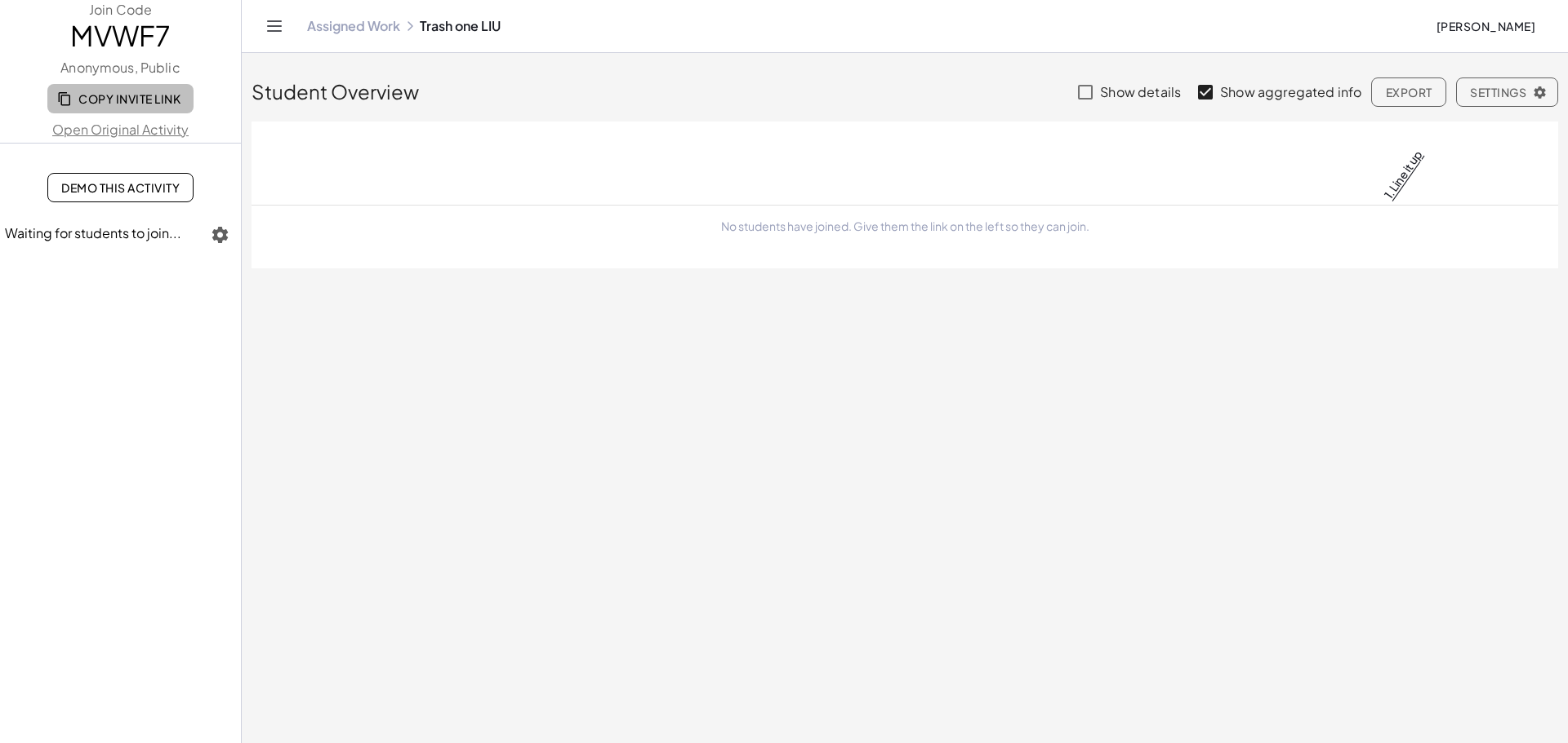
click at [118, 94] on span "Copy Invite Link" at bounding box center [120, 99] width 120 height 15
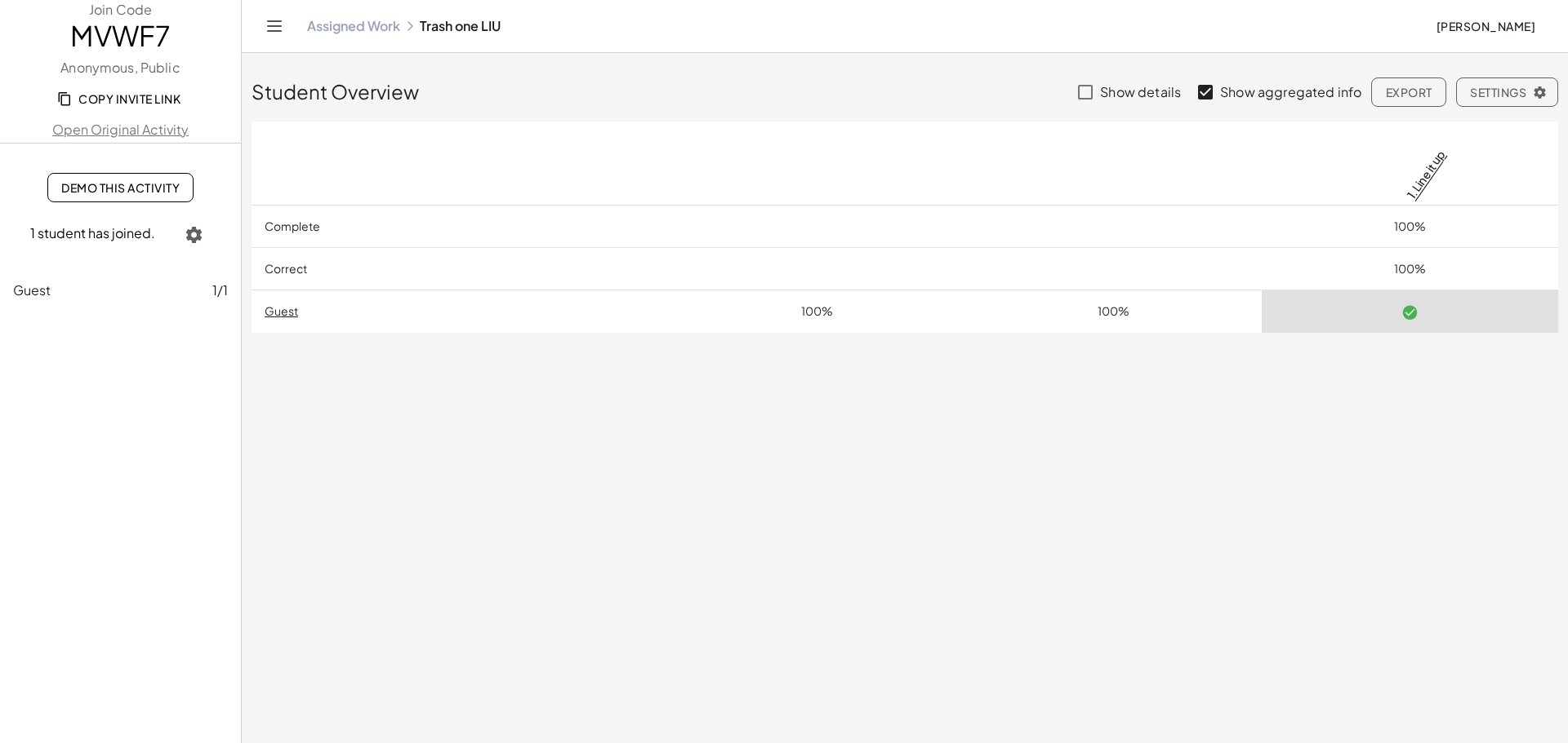
click at [322, 22] on link "Assigned Work" at bounding box center [354, 25] width 93 height 16
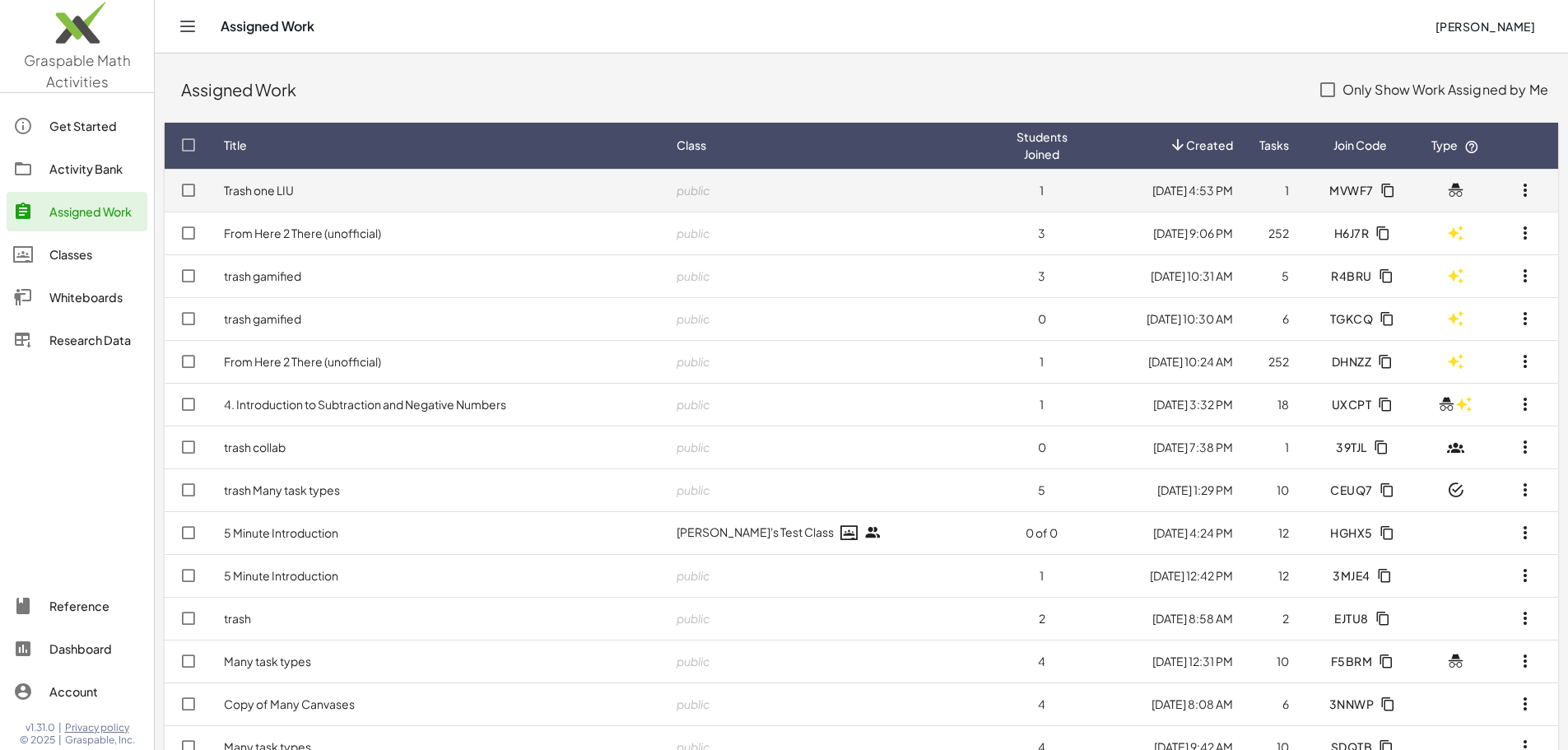
click at [1529, 191] on icon "button" at bounding box center [1526, 189] width 20 height 20
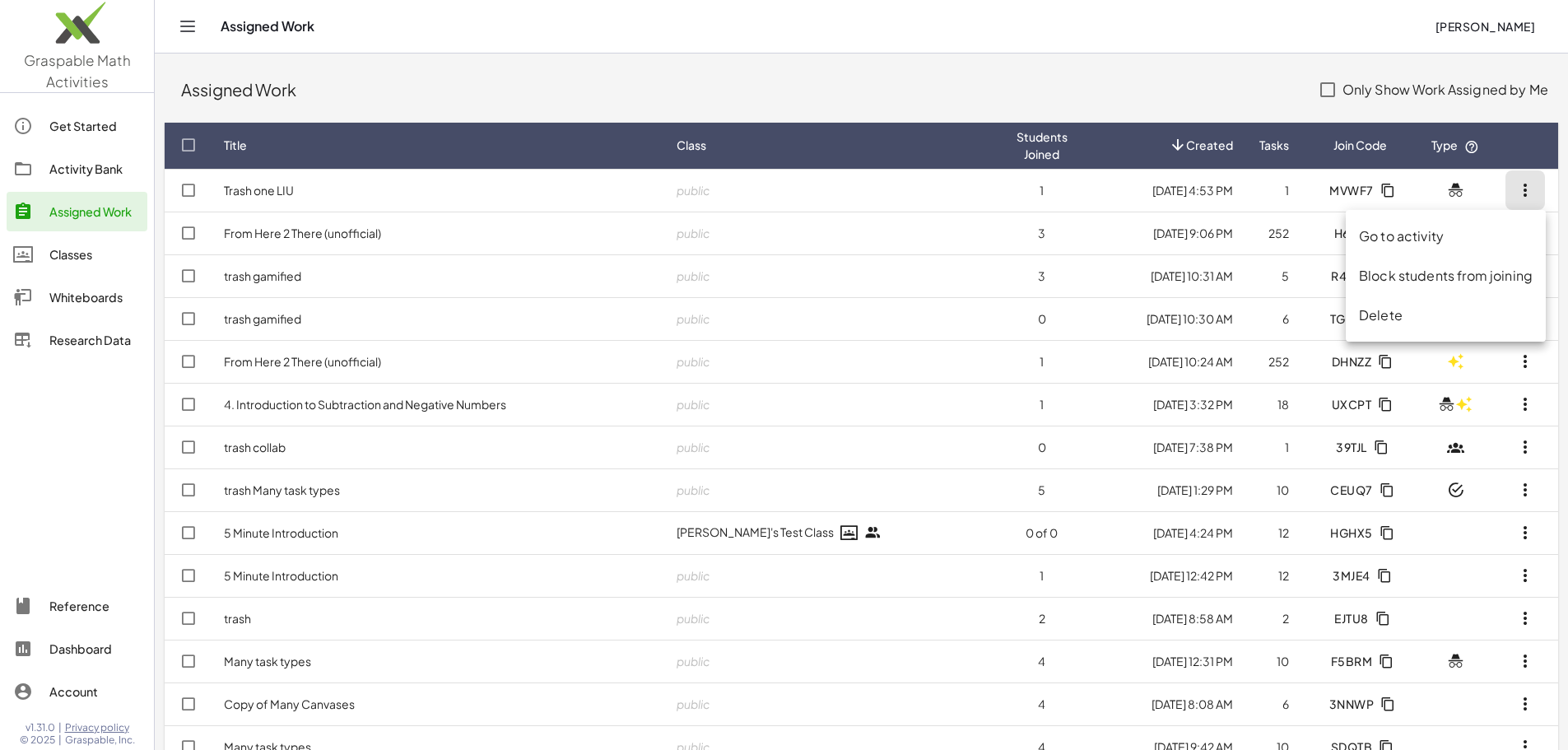
click at [1444, 318] on div "Delete" at bounding box center [1446, 315] width 173 height 20
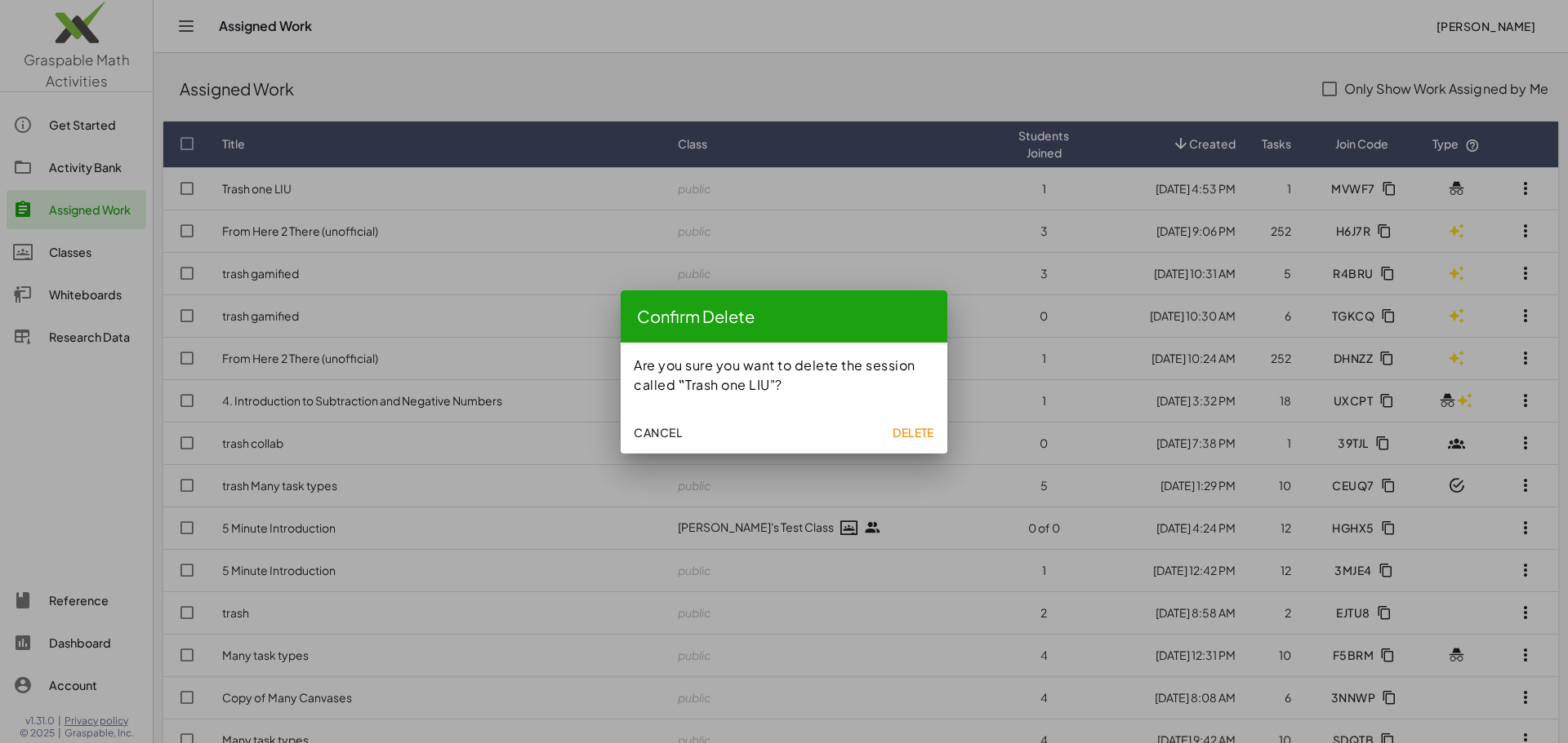
click at [908, 434] on span "Delete" at bounding box center [913, 432] width 42 height 15
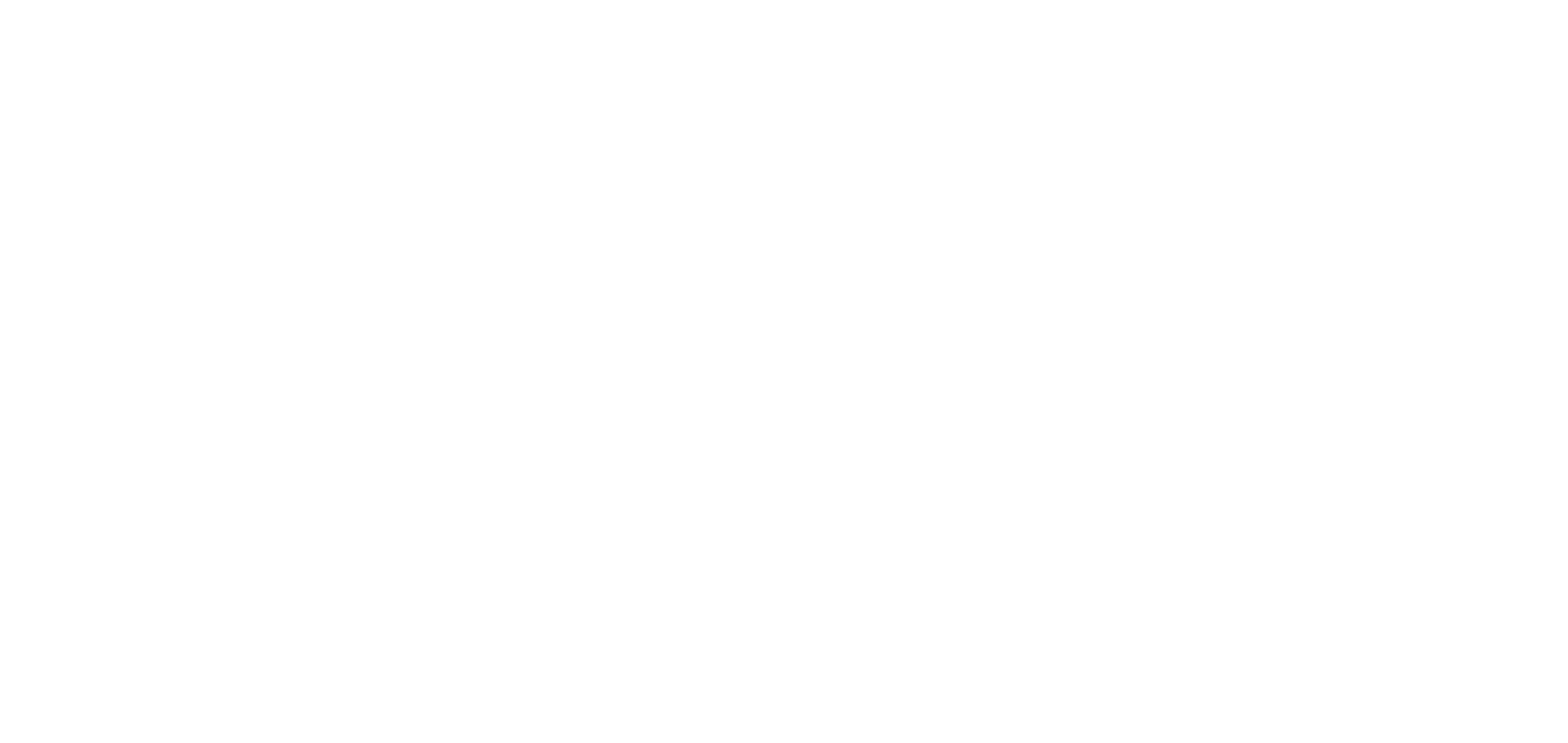
click at [0, 0] on div at bounding box center [0, 0] width 0 height 0
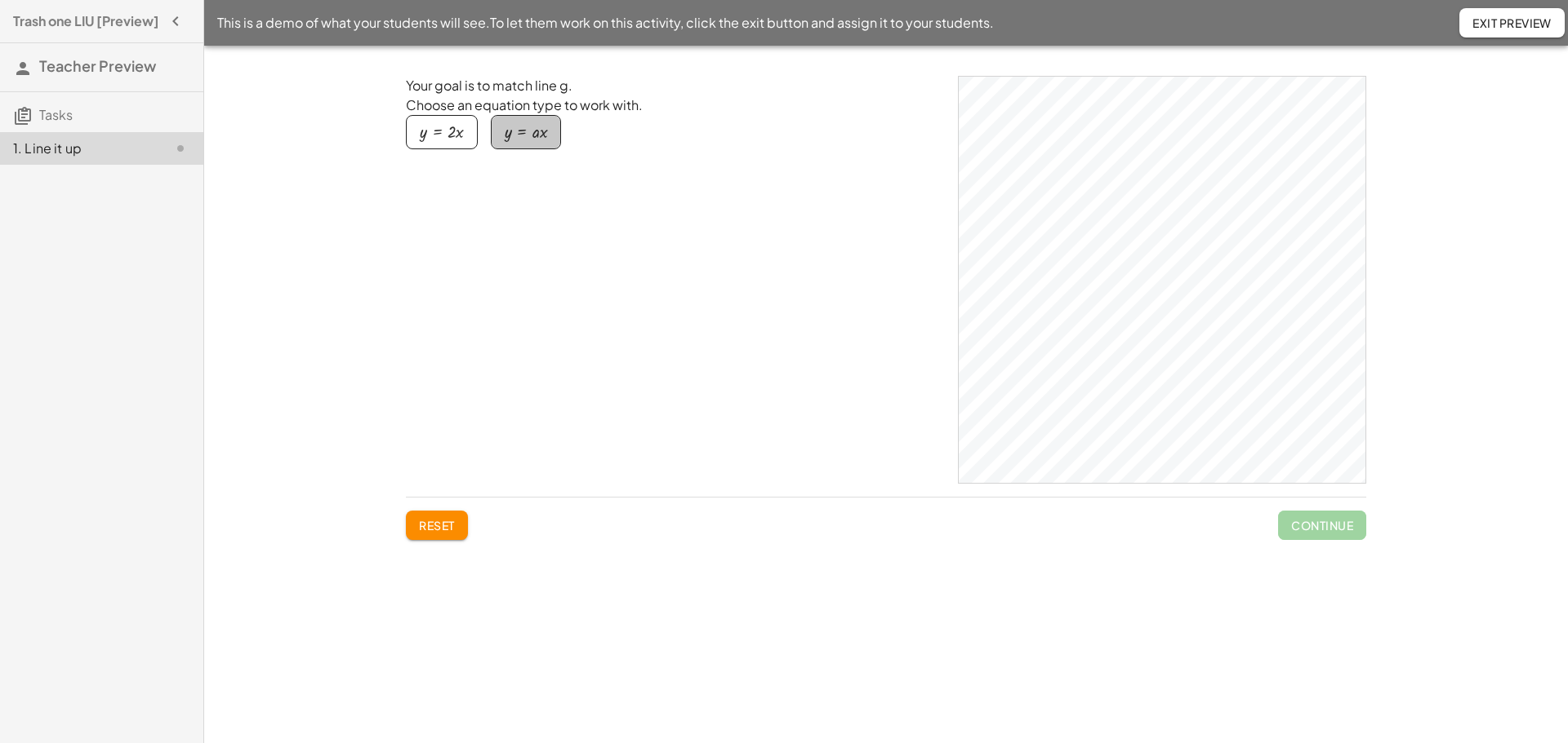
drag, startPoint x: 512, startPoint y: 129, endPoint x: 505, endPoint y: 135, distance: 9.2
click at [509, 132] on div "button" at bounding box center [525, 132] width 42 height 18
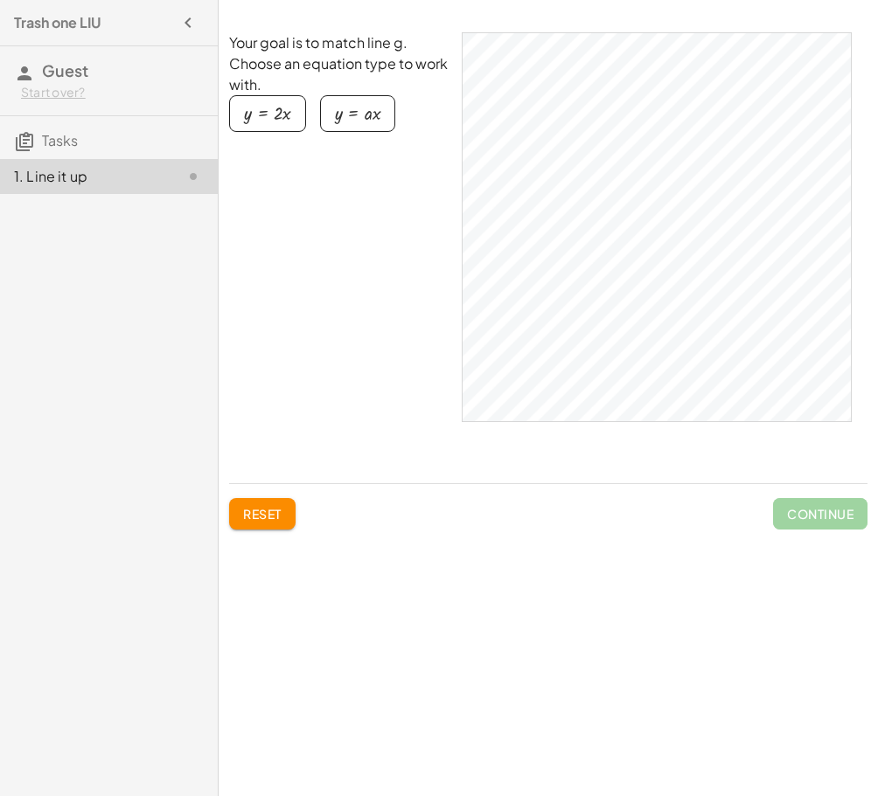
click at [269, 113] on div "button" at bounding box center [267, 113] width 47 height 19
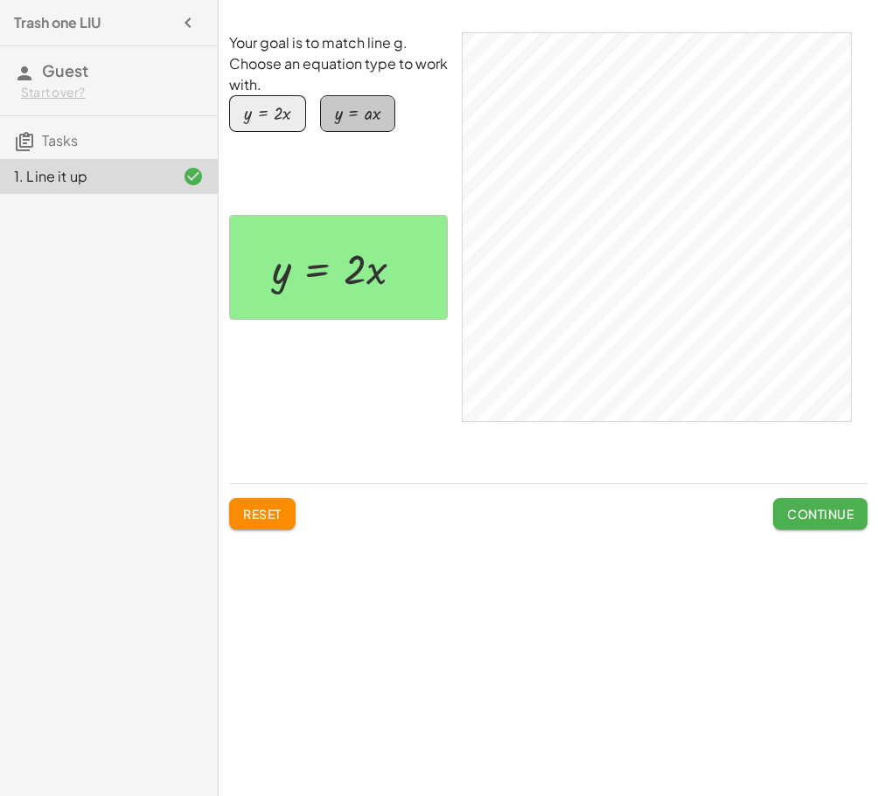
click at [352, 109] on div "button" at bounding box center [357, 113] width 45 height 19
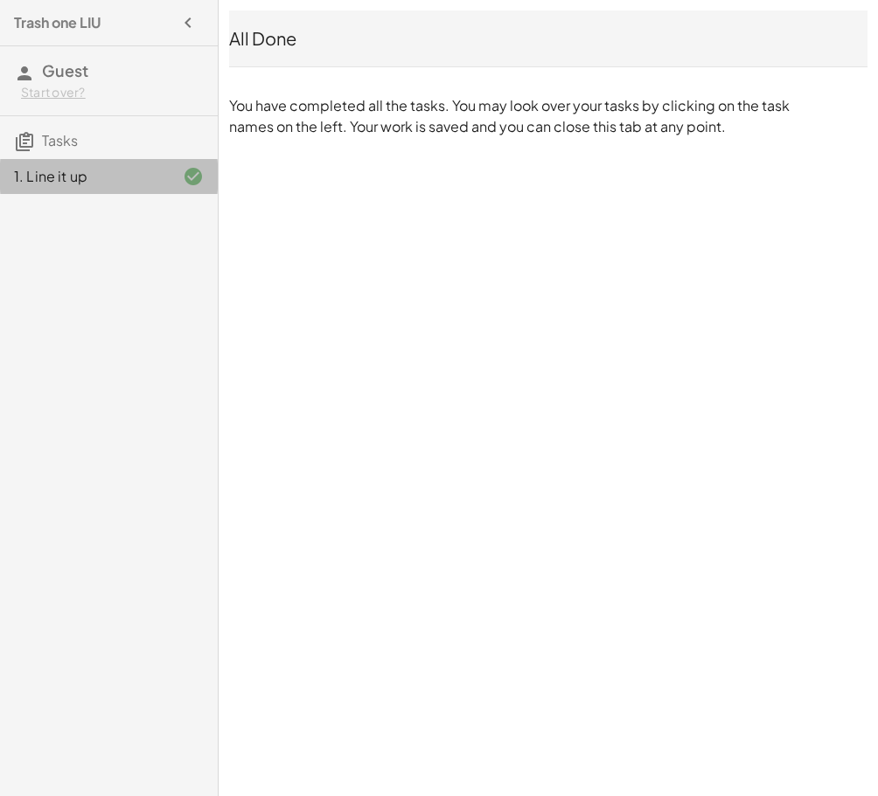
click at [157, 167] on div at bounding box center [179, 176] width 49 height 21
